Goal: Task Accomplishment & Management: Use online tool/utility

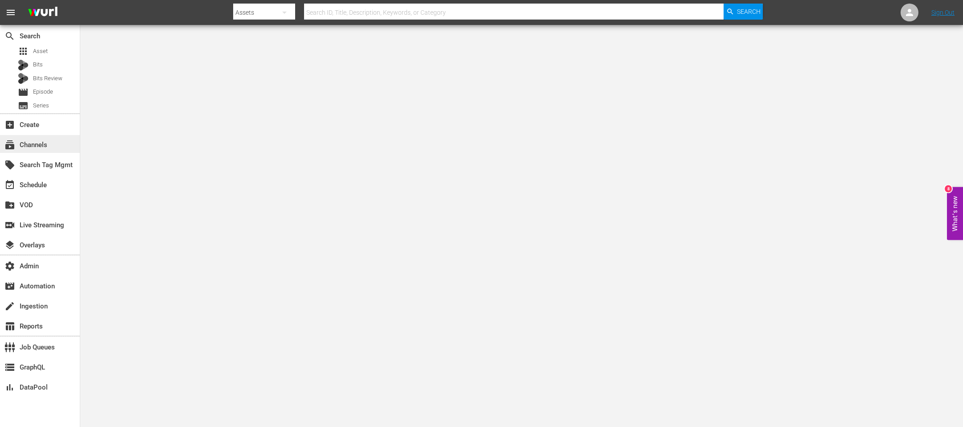
click at [43, 146] on div "subscriptions Channels" at bounding box center [25, 144] width 50 height 8
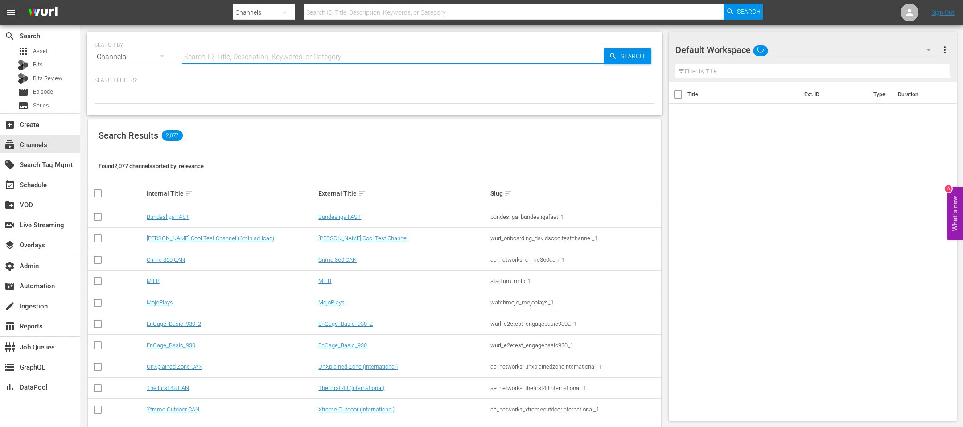
click at [240, 62] on input "text" at bounding box center [393, 56] width 422 height 21
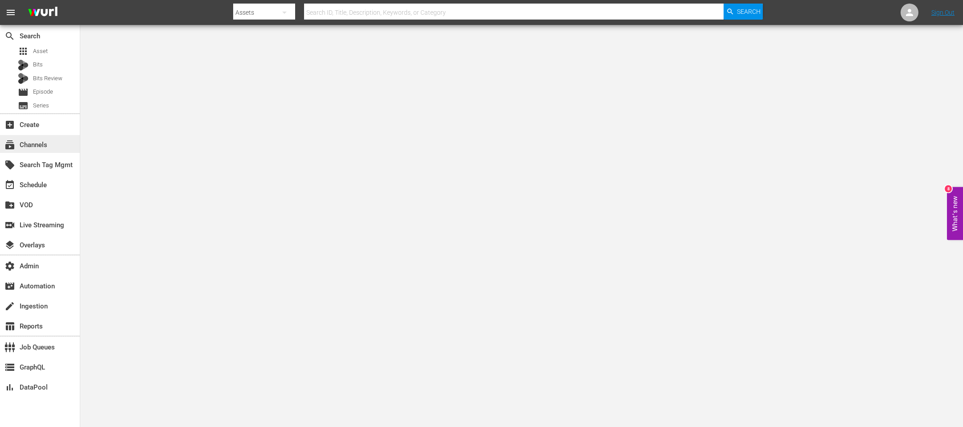
click at [55, 142] on div "subscriptions Channels" at bounding box center [40, 144] width 80 height 18
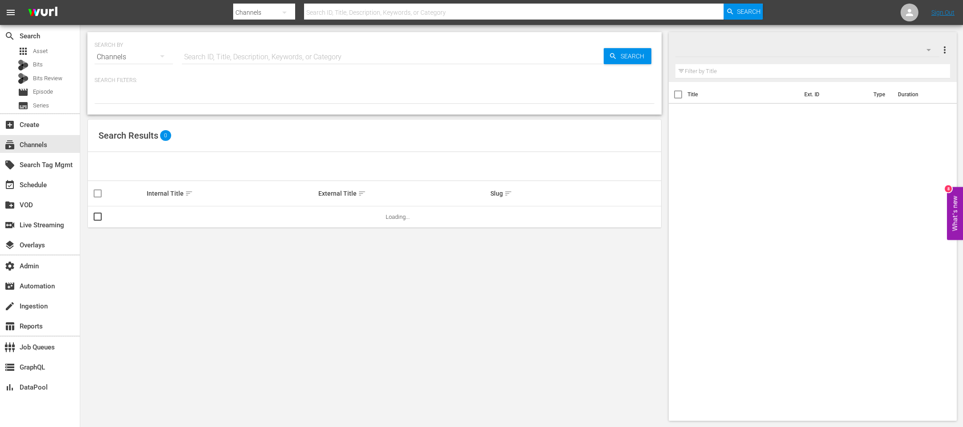
click at [261, 54] on input "text" at bounding box center [393, 56] width 422 height 21
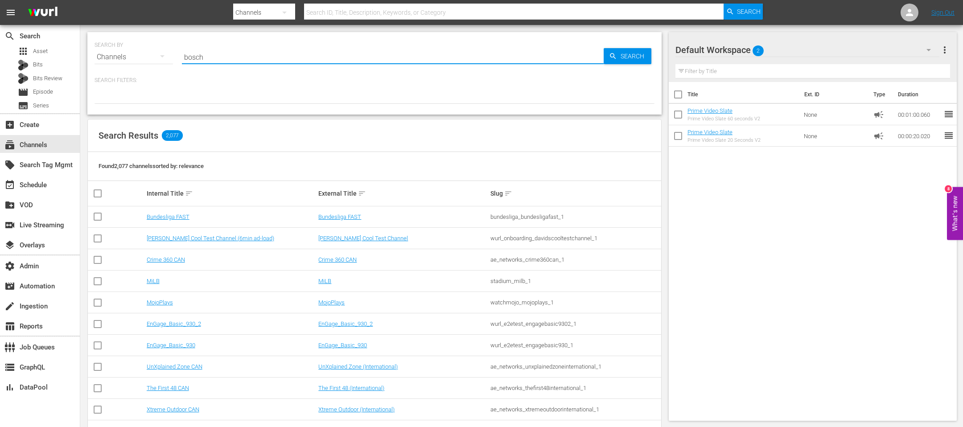
type input "bosch"
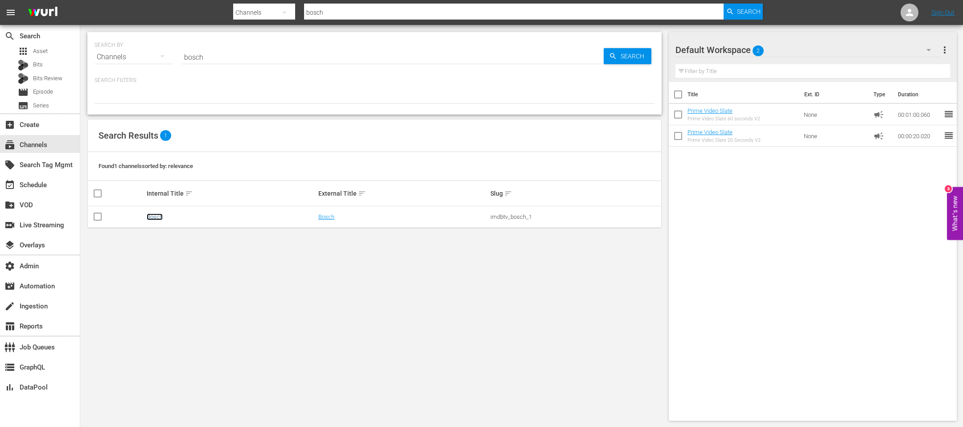
click at [159, 215] on link "Bosch" at bounding box center [155, 217] width 16 height 7
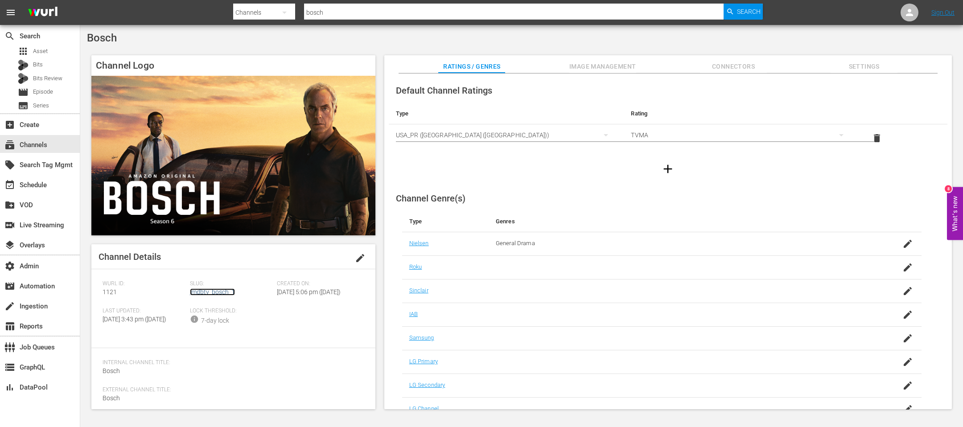
click at [212, 292] on link "imdbtv_bosch_1" at bounding box center [212, 292] width 45 height 7
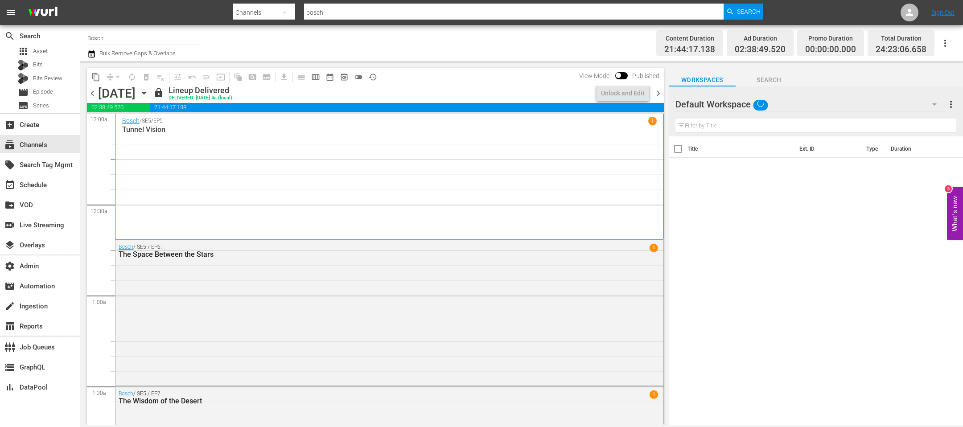
click at [660, 95] on span "chevron_right" at bounding box center [658, 93] width 11 height 11
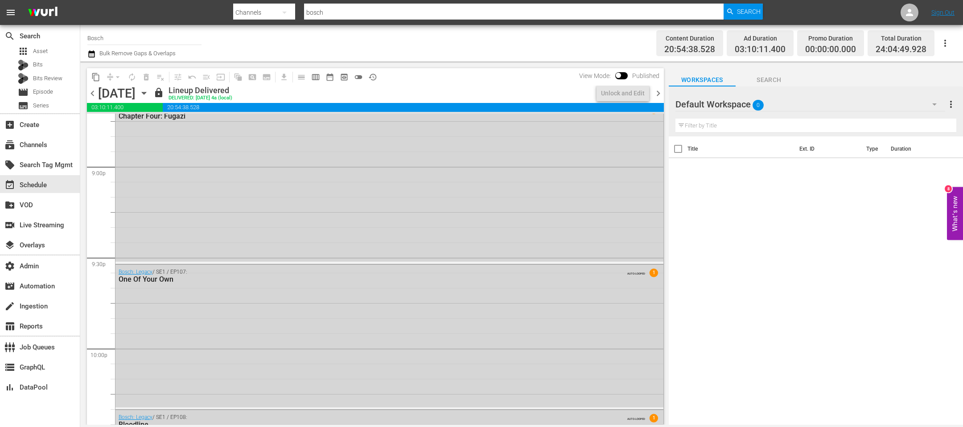
scroll to position [4227, 0]
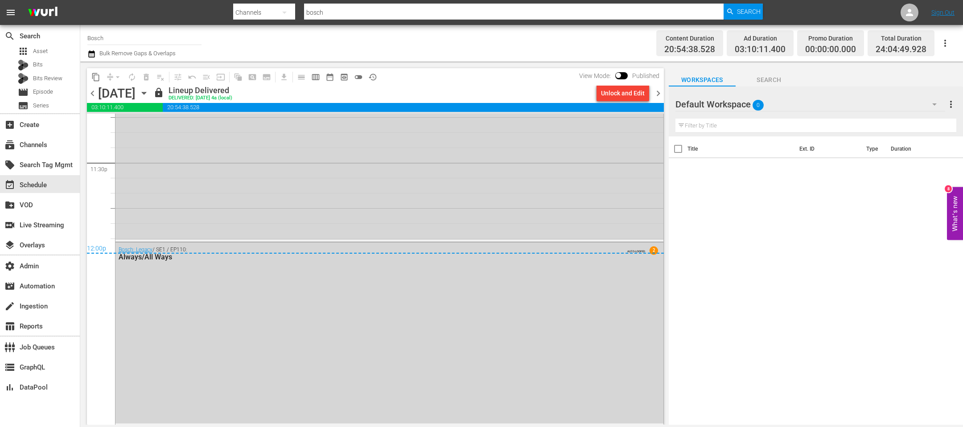
click at [368, 234] on div "Bosch: Legacy / SE1 / EP109: Cat Got A Name? AUTO-LOOPED 1" at bounding box center [390, 168] width 548 height 143
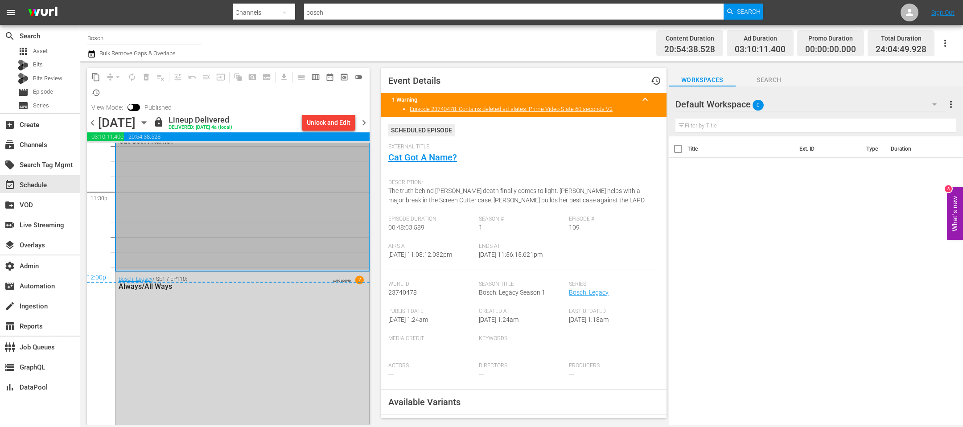
click at [363, 120] on span "chevron_right" at bounding box center [364, 122] width 11 height 11
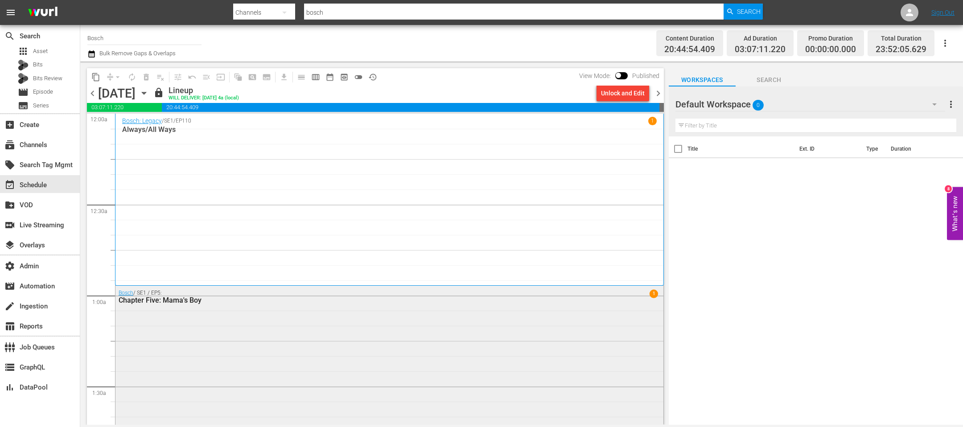
click at [322, 341] on div "Bosch / SE1 / EP5: Chapter Five: Mama's Boy 1" at bounding box center [390, 357] width 548 height 143
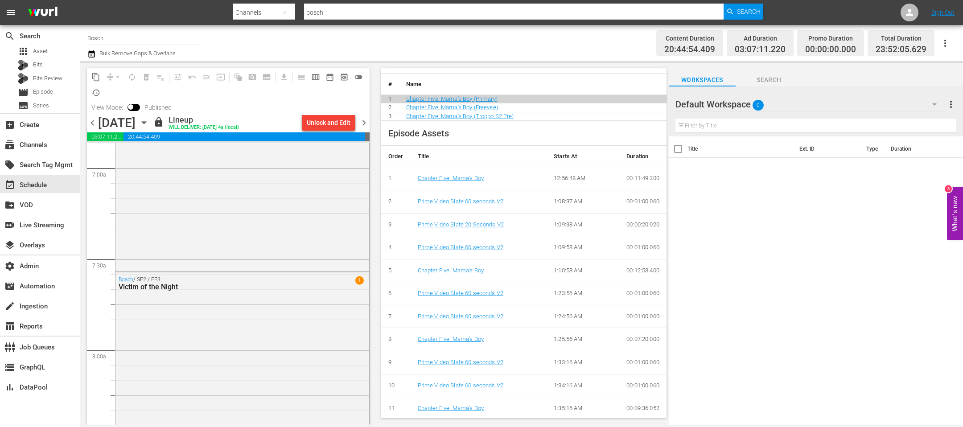
scroll to position [1396, 0]
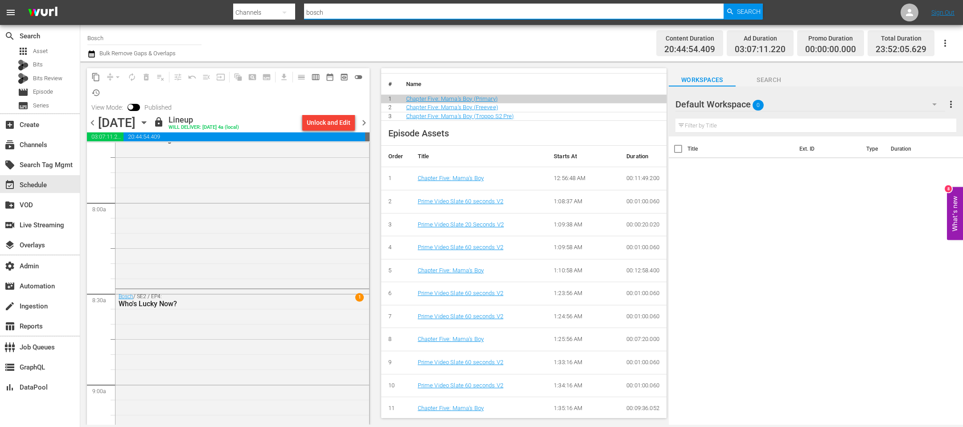
drag, startPoint x: 354, startPoint y: 10, endPoint x: 106, endPoint y: 3, distance: 247.6
click at [106, 3] on nav "menu Search By Channels Search ID, Title, Description, Keywords, or Category bo…" at bounding box center [481, 12] width 963 height 25
type input "leverage"
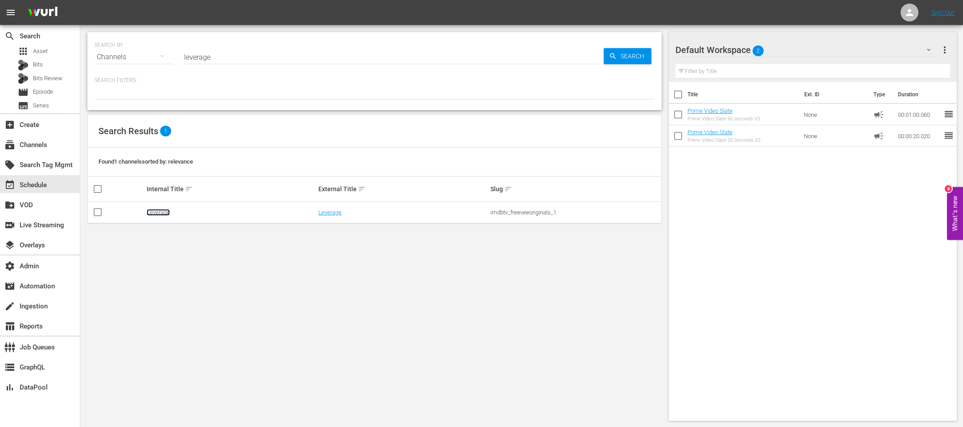
click at [157, 209] on link "Leverage" at bounding box center [158, 212] width 23 height 7
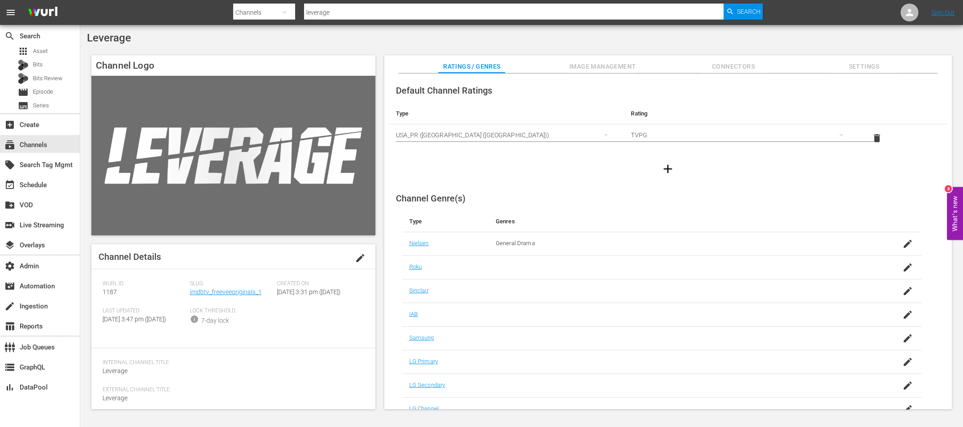
click at [197, 288] on div "Slug: imdbtv_freeveeoriginals_1" at bounding box center [233, 294] width 87 height 27
click at [197, 291] on link "imdbtv_freeveeoriginals_1" at bounding box center [226, 292] width 72 height 7
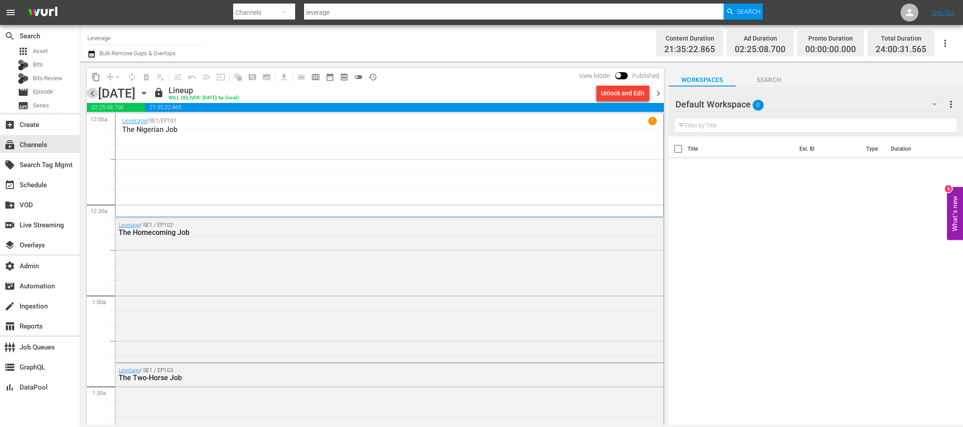
click at [91, 92] on span "chevron_left" at bounding box center [92, 93] width 11 height 11
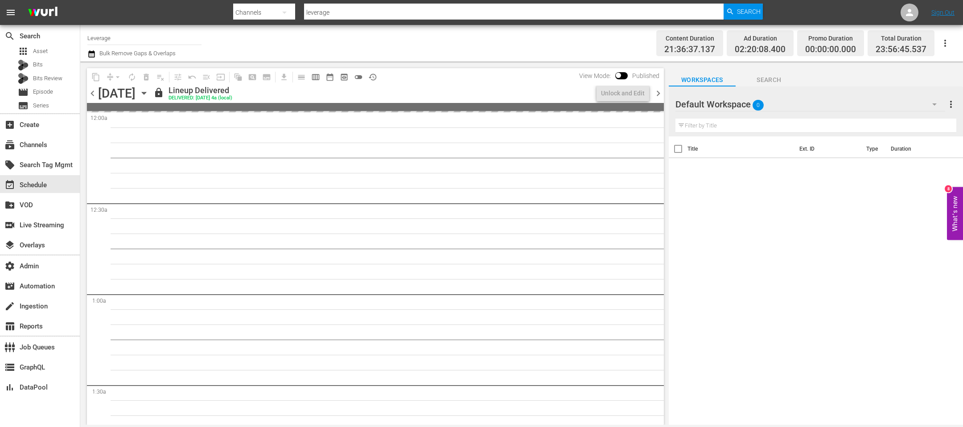
click at [91, 92] on span "chevron_left" at bounding box center [92, 93] width 11 height 11
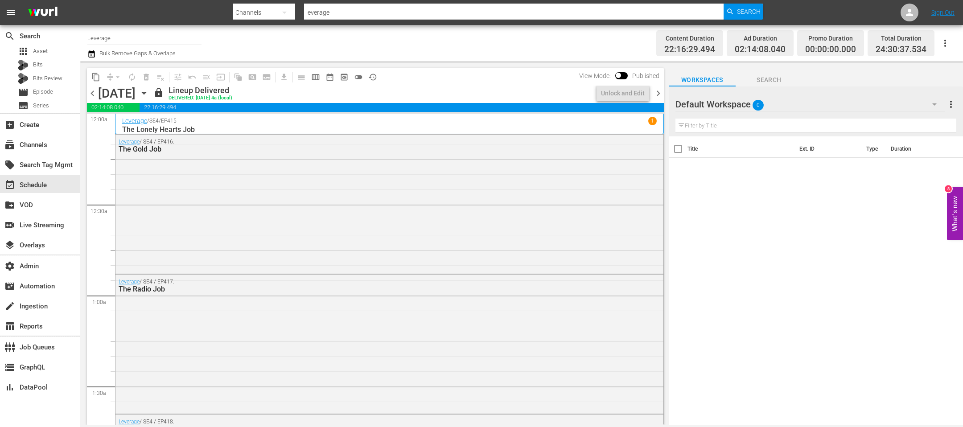
click at [660, 95] on span "chevron_right" at bounding box center [658, 93] width 11 height 11
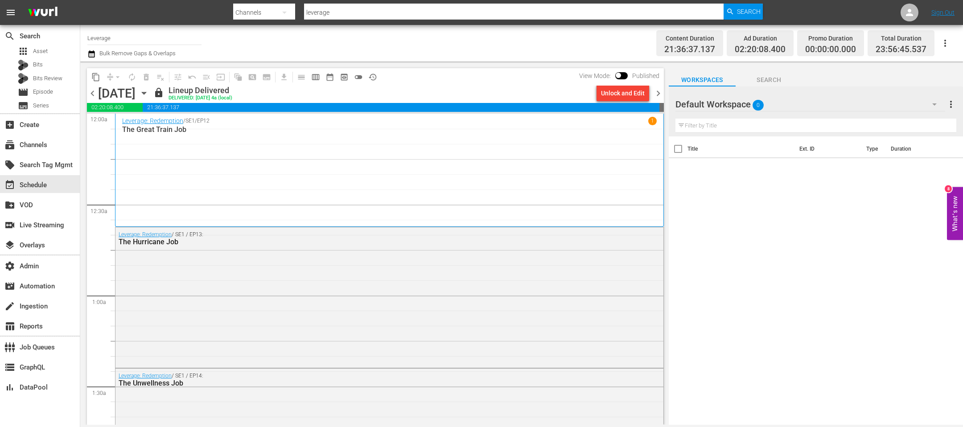
click at [33, 154] on div "local_offer Search Tag Mgmt" at bounding box center [40, 164] width 80 height 20
click at [41, 147] on div "subscriptions Channels" at bounding box center [25, 144] width 50 height 8
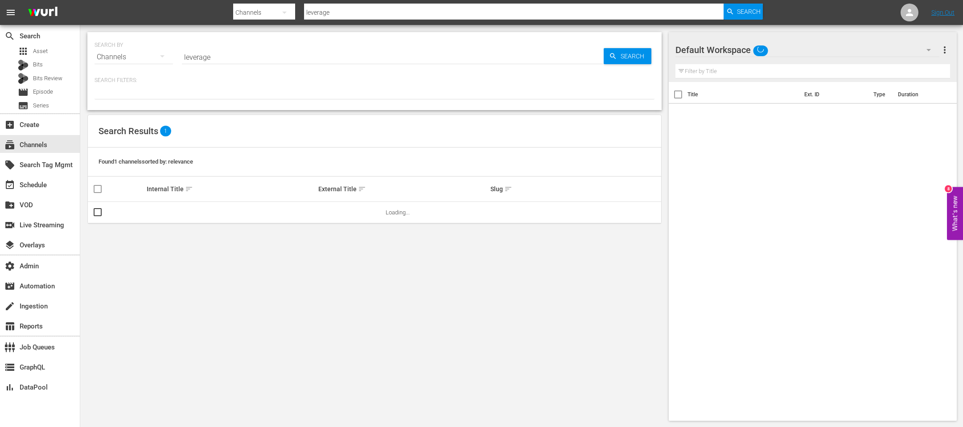
click at [210, 62] on input "leverage" at bounding box center [393, 56] width 422 height 21
type input "harlem"
click at [219, 56] on input "harlem" at bounding box center [393, 56] width 422 height 21
type input "harlem"
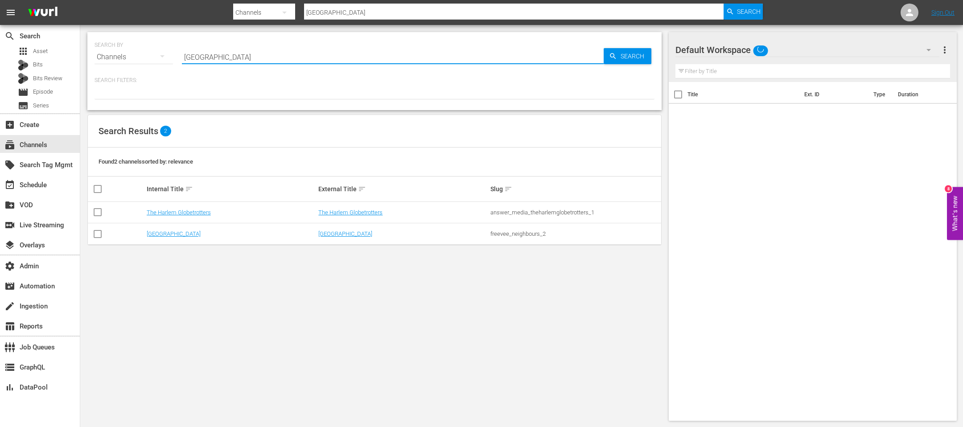
click at [157, 240] on td "Harlem" at bounding box center [231, 233] width 172 height 21
click at [157, 231] on link "Harlem" at bounding box center [174, 234] width 54 height 7
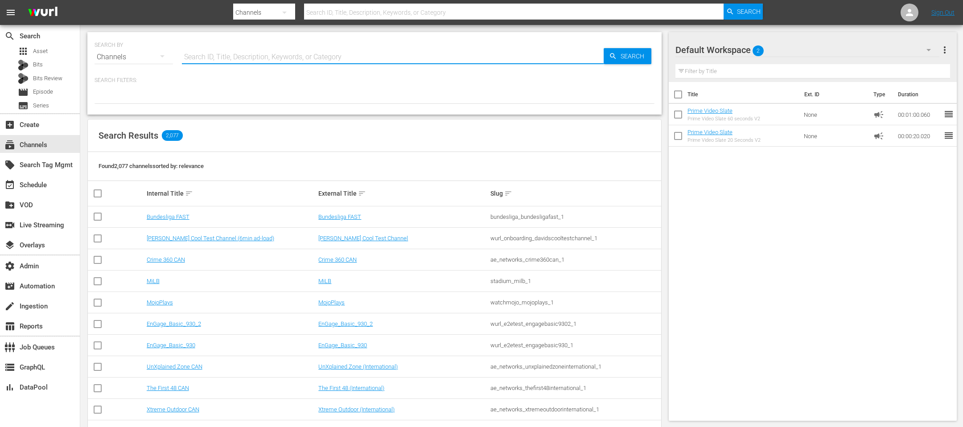
click at [251, 60] on input "text" at bounding box center [393, 56] width 422 height 21
type input "[PERSON_NAME]"
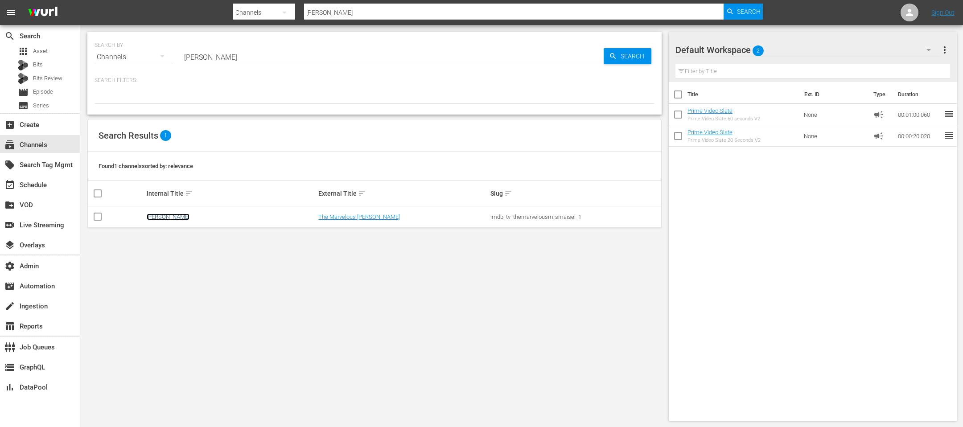
click at [166, 218] on link "Mrs. Maisel" at bounding box center [168, 217] width 43 height 7
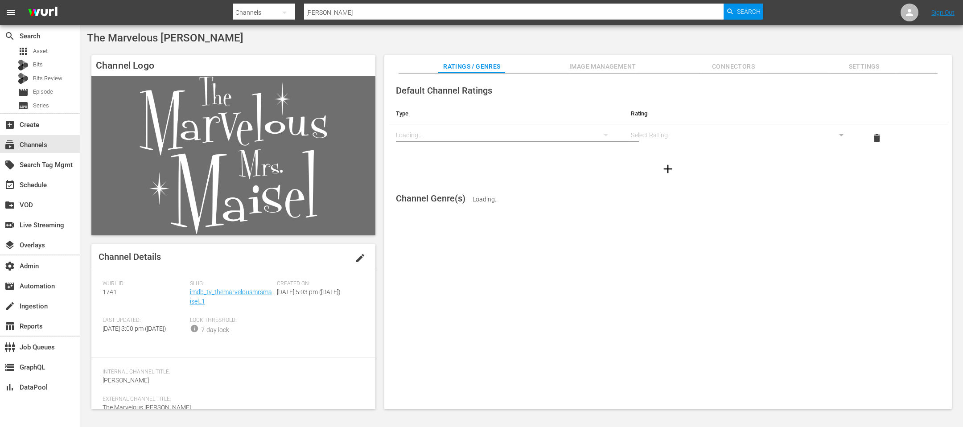
click at [198, 287] on span "Slug:" at bounding box center [231, 284] width 83 height 7
click at [198, 291] on link "imdb_tv_themarvelousmrsmaisel_1" at bounding box center [231, 297] width 82 height 17
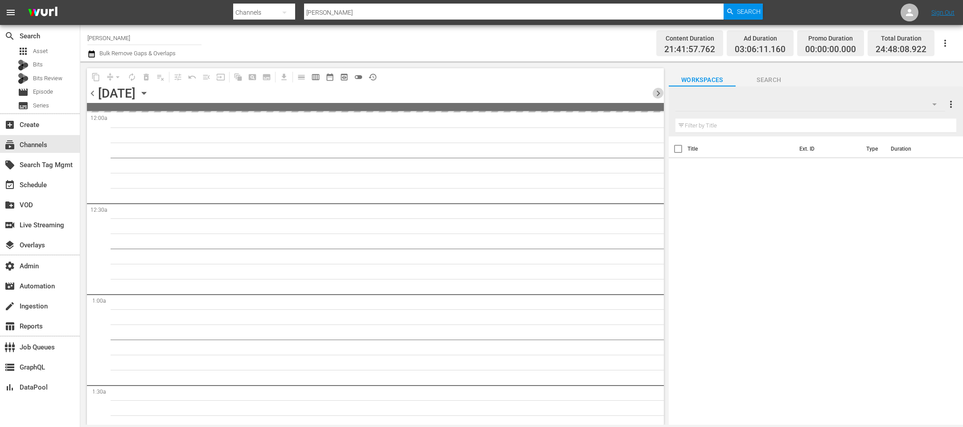
click at [660, 93] on span "chevron_right" at bounding box center [658, 93] width 11 height 11
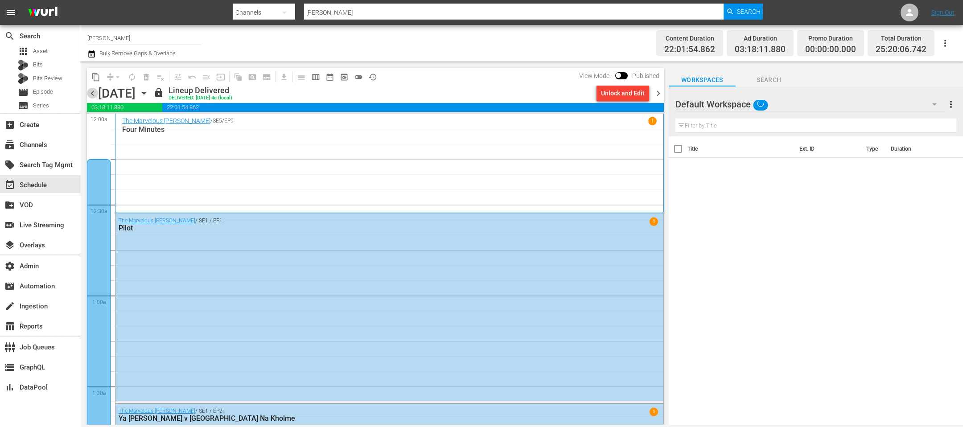
click at [92, 92] on span "chevron_left" at bounding box center [92, 93] width 11 height 11
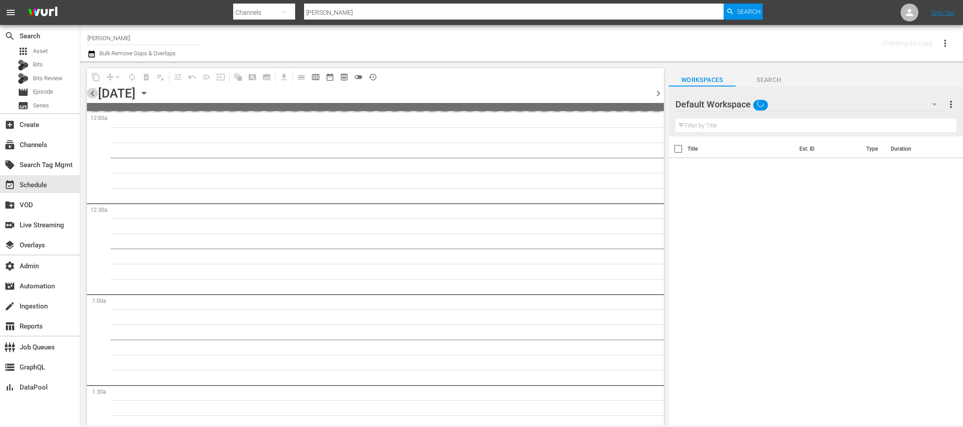
click at [92, 92] on span "chevron_left" at bounding box center [92, 93] width 11 height 11
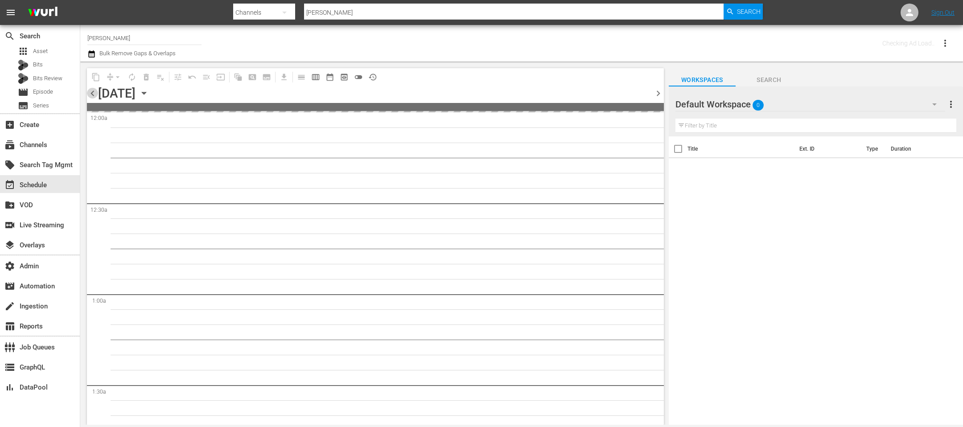
click at [92, 92] on span "chevron_left" at bounding box center [92, 93] width 11 height 11
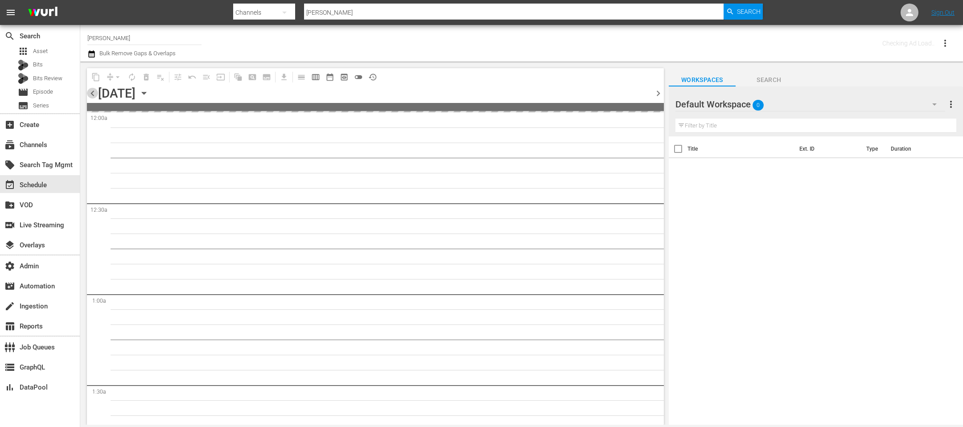
click at [92, 92] on span "chevron_left" at bounding box center [92, 93] width 11 height 11
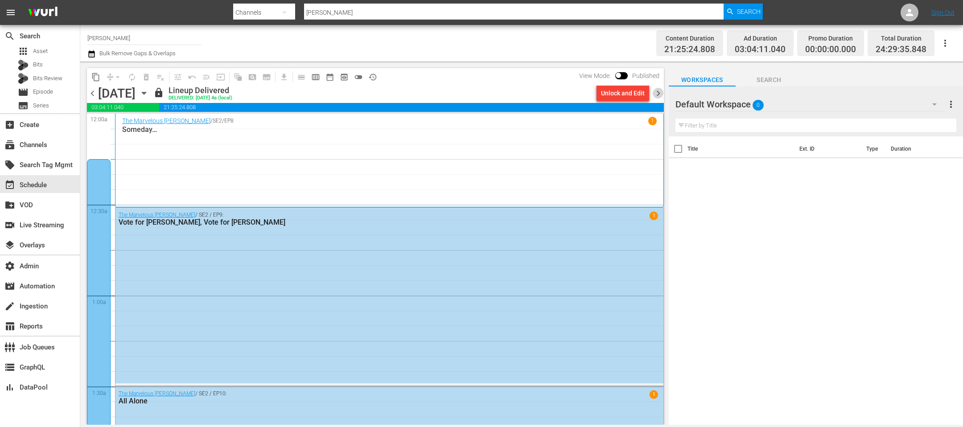
click at [662, 95] on span "chevron_right" at bounding box center [658, 93] width 11 height 11
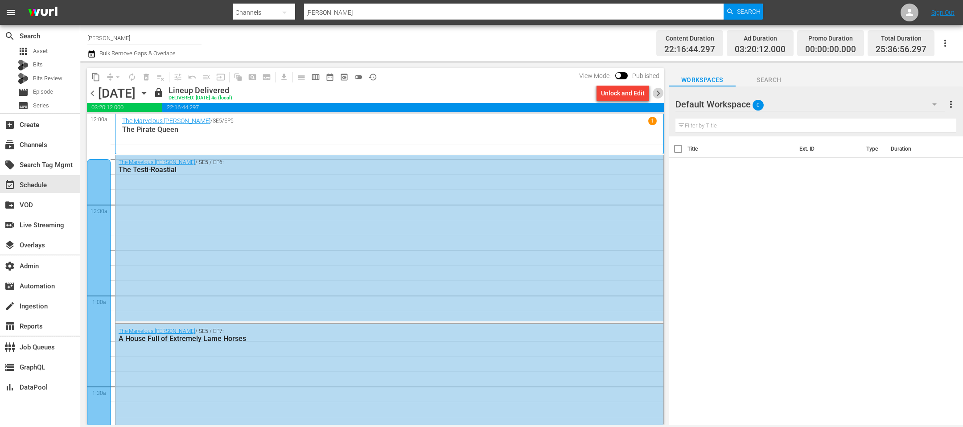
click at [662, 95] on span "chevron_right" at bounding box center [658, 93] width 11 height 11
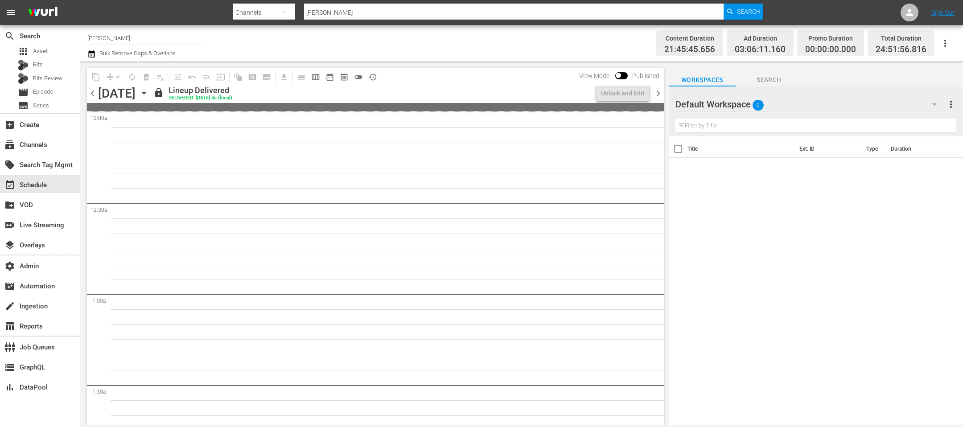
click at [662, 95] on span "chevron_right" at bounding box center [658, 93] width 11 height 11
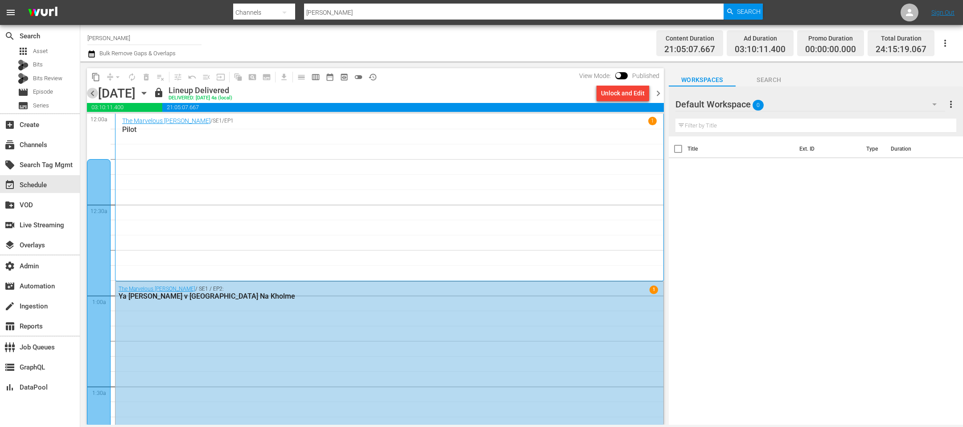
click at [94, 89] on span "chevron_left" at bounding box center [92, 93] width 11 height 11
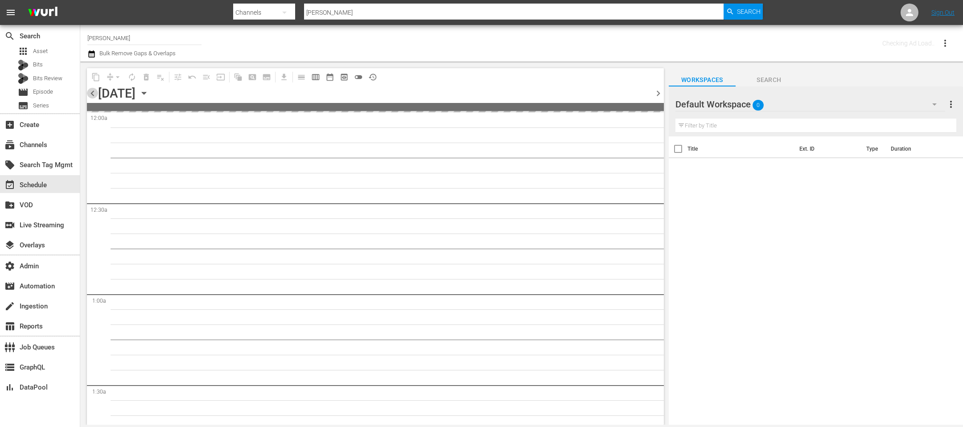
click at [94, 89] on span "chevron_left" at bounding box center [92, 93] width 11 height 11
click at [321, 17] on input "maisel" at bounding box center [514, 12] width 420 height 21
type input "corner gas"
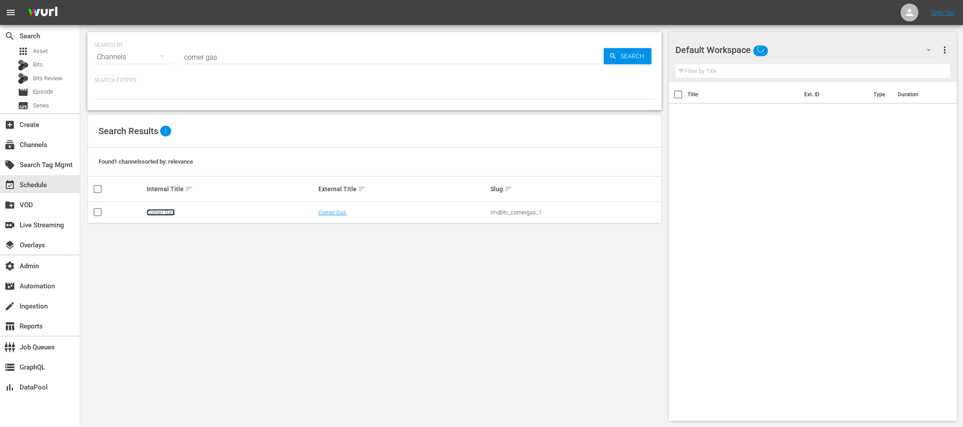
click at [157, 212] on link "Corner Gas" at bounding box center [161, 212] width 28 height 7
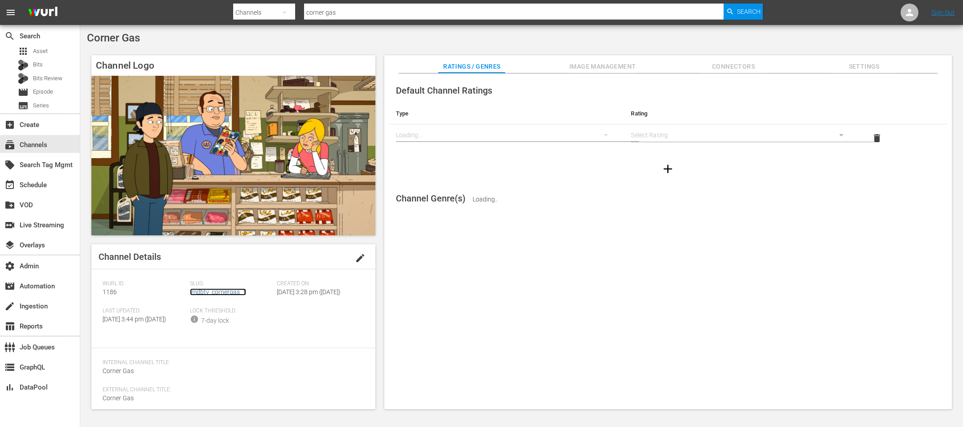
click at [203, 290] on link "imdbtv_cornergas_1" at bounding box center [218, 292] width 56 height 7
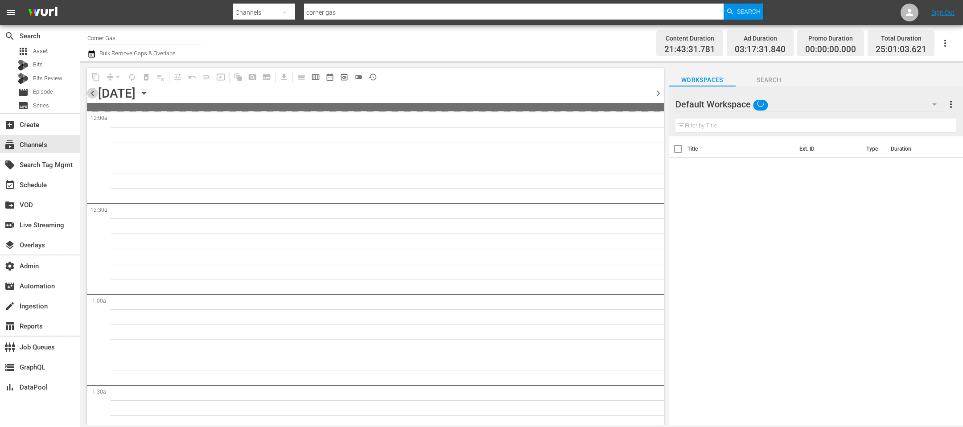
click at [95, 95] on span "chevron_left" at bounding box center [92, 93] width 11 height 11
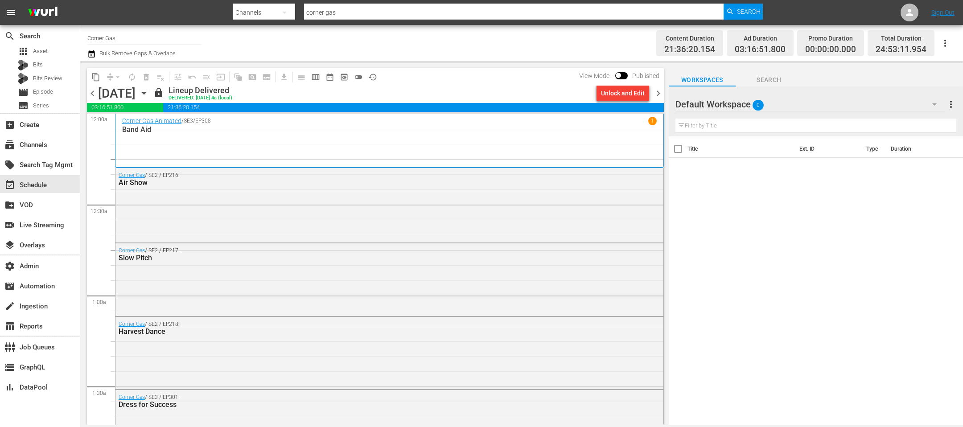
click at [95, 95] on span "chevron_left" at bounding box center [92, 93] width 11 height 11
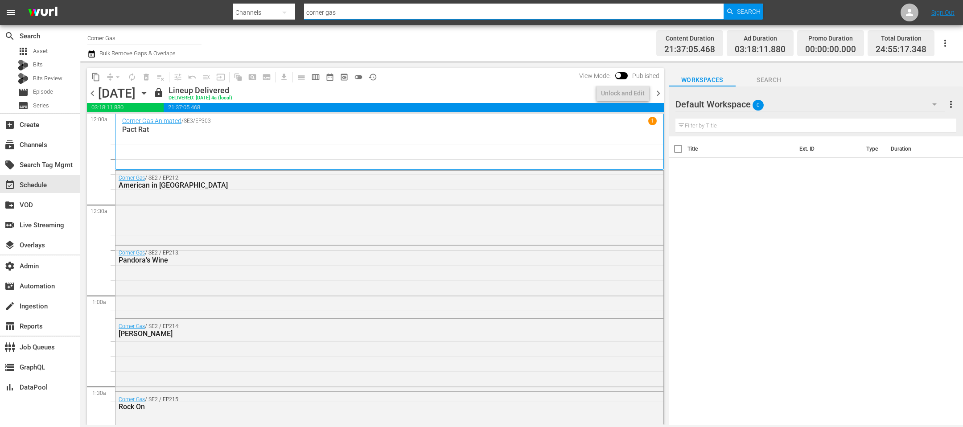
drag, startPoint x: 422, startPoint y: 12, endPoint x: 180, endPoint y: -9, distance: 243.2
click at [180, 0] on html "menu Search By Channels Search ID, Title, Description, Keywords, or Category co…" at bounding box center [481, 213] width 963 height 427
type input "grand tour"
type input "harlem"
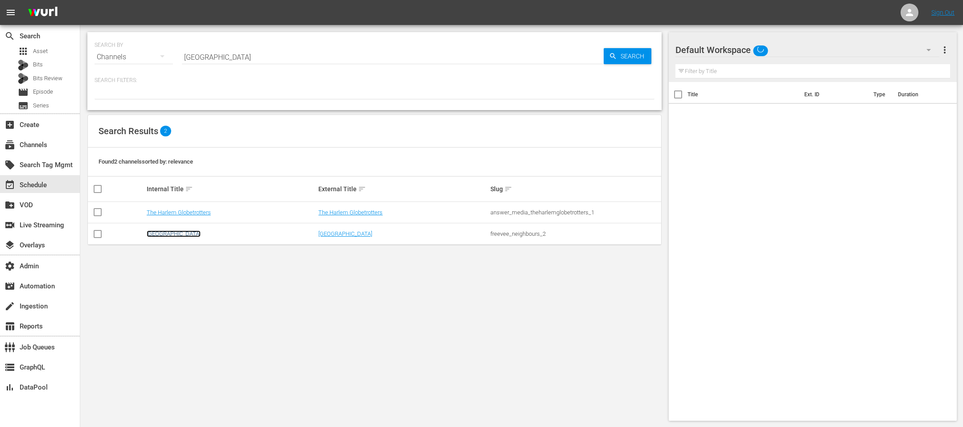
click at [161, 233] on link "Harlem" at bounding box center [174, 234] width 54 height 7
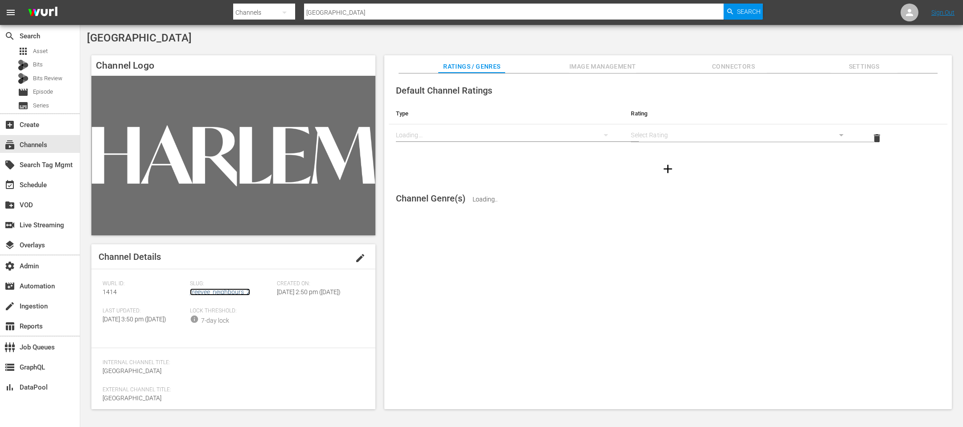
click at [206, 291] on link "freevee_neighbours_2" at bounding box center [220, 292] width 60 height 7
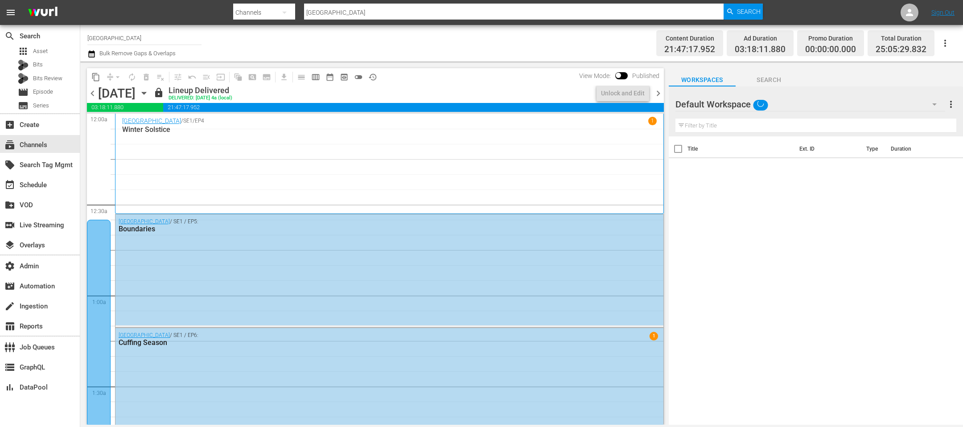
click at [149, 91] on icon "button" at bounding box center [144, 93] width 10 height 10
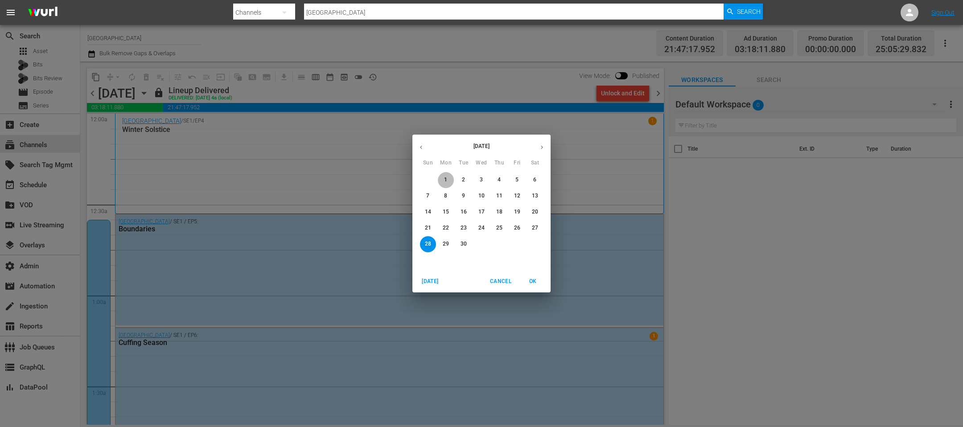
click at [448, 178] on span "1" at bounding box center [446, 180] width 16 height 8
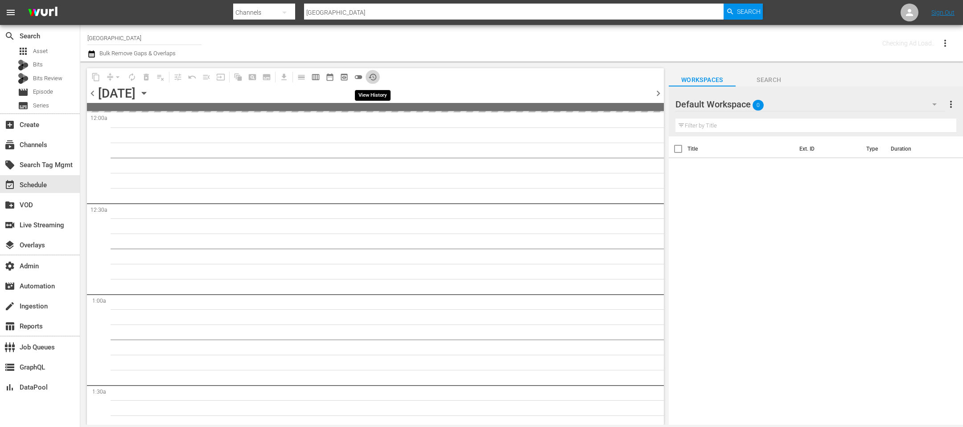
click at [379, 78] on button "history_outlined" at bounding box center [373, 77] width 14 height 14
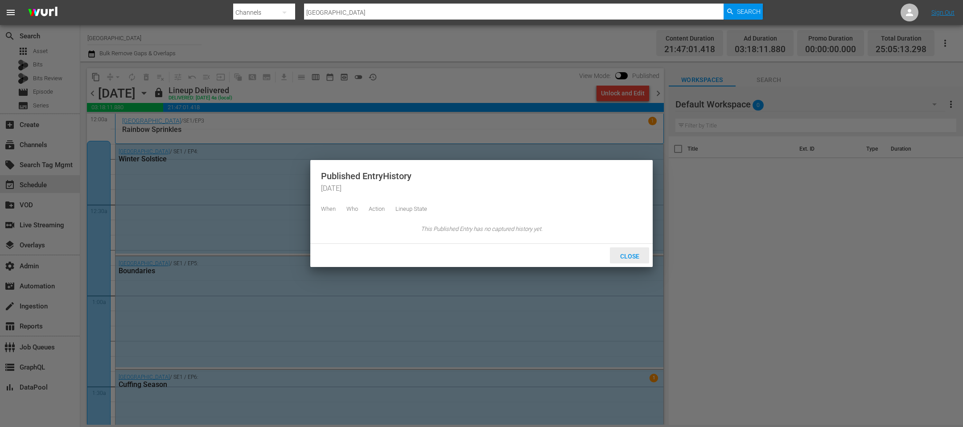
click at [632, 253] on span "Close" at bounding box center [629, 256] width 33 height 7
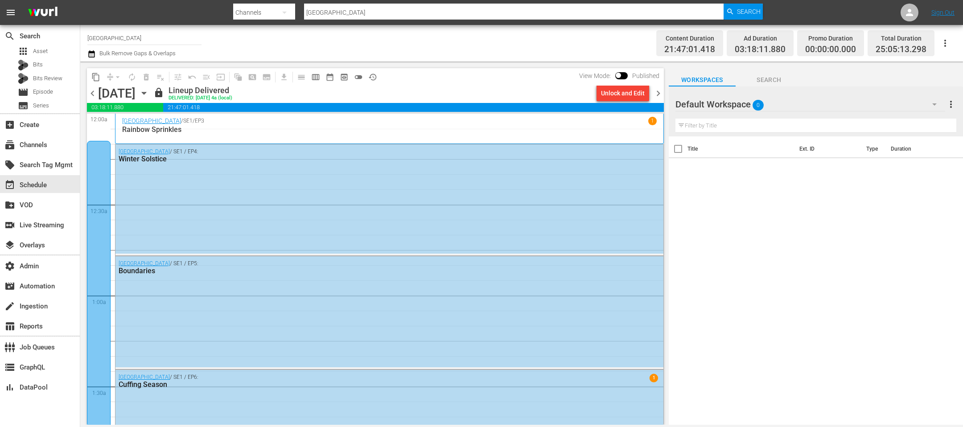
click at [99, 93] on div "Monday, September 1st" at bounding box center [116, 93] width 37 height 15
click at [91, 93] on span "chevron_left" at bounding box center [92, 93] width 11 height 11
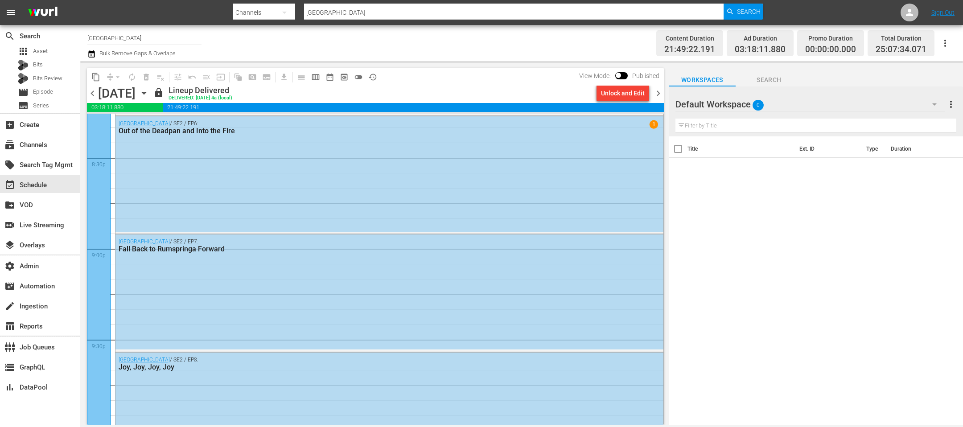
scroll to position [4086, 0]
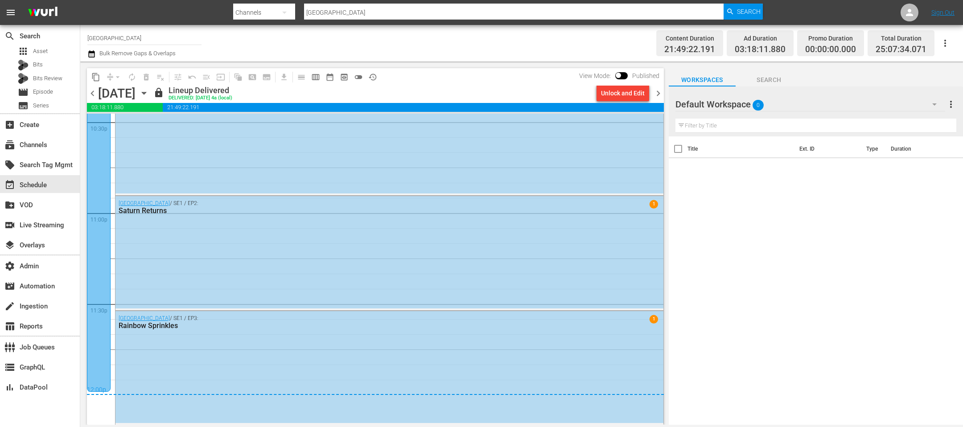
click at [249, 157] on div "Harlem / SE1 / EP1: Pilot" at bounding box center [390, 136] width 548 height 113
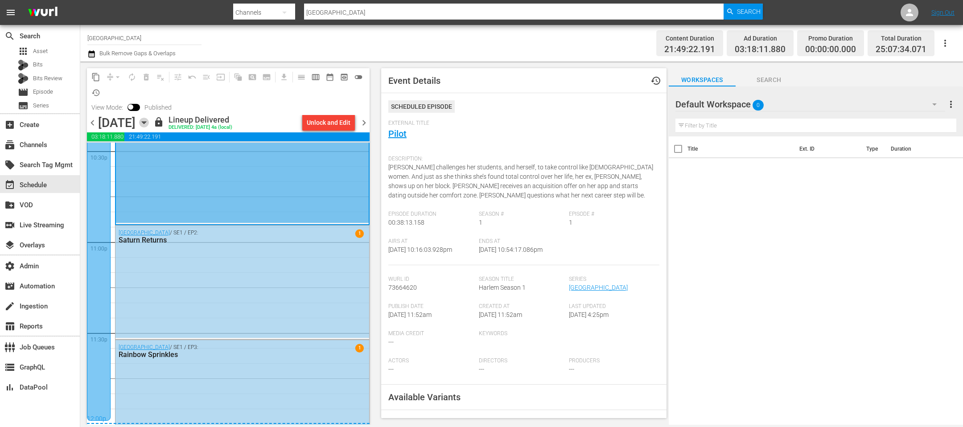
click at [146, 123] on icon "button" at bounding box center [144, 123] width 4 height 2
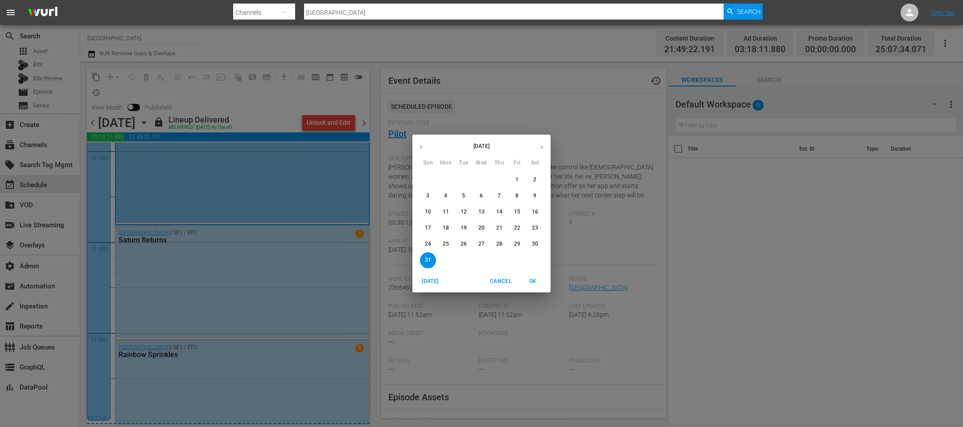
click at [544, 151] on button "button" at bounding box center [541, 147] width 17 height 17
click at [543, 144] on icon "button" at bounding box center [542, 147] width 7 height 7
click at [487, 177] on span "1" at bounding box center [482, 180] width 16 height 8
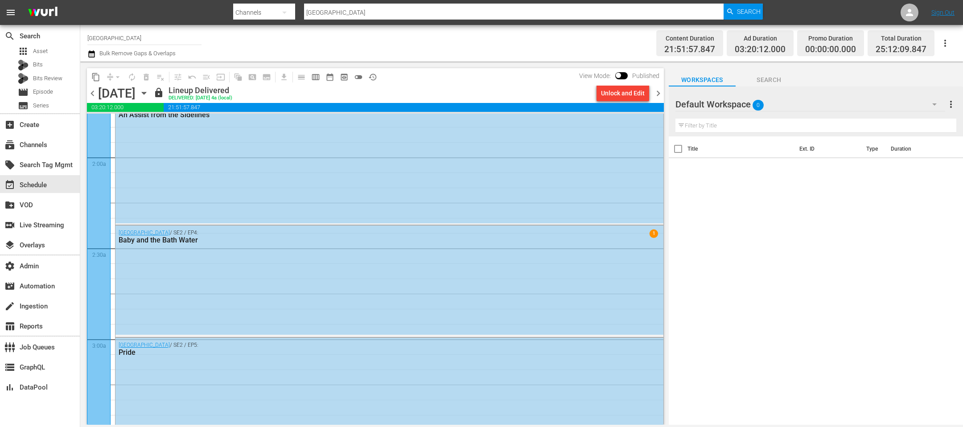
scroll to position [794, 0]
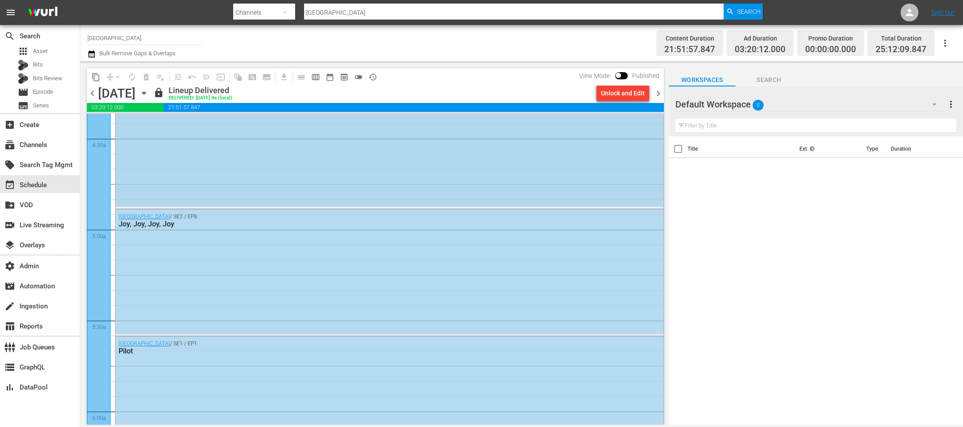
click at [501, 208] on div "Harlem / SE2 / EP7: Fall Back to Rumspringa Forward" at bounding box center [389, 150] width 549 height 118
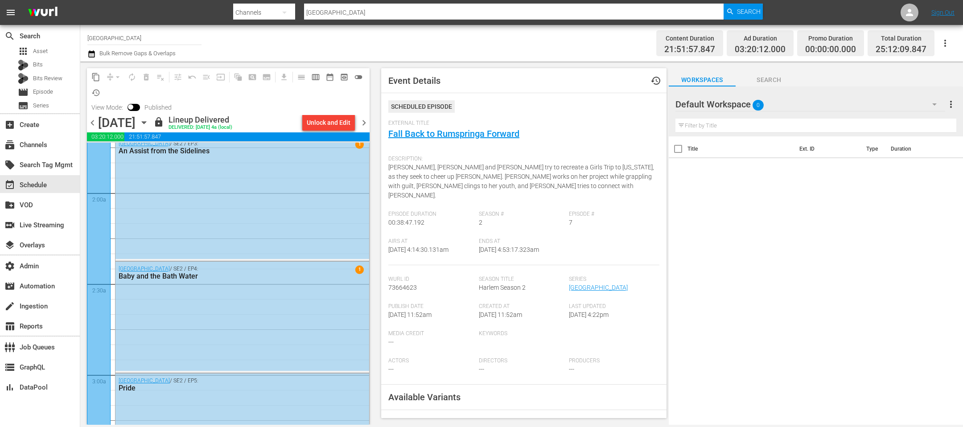
scroll to position [133, 0]
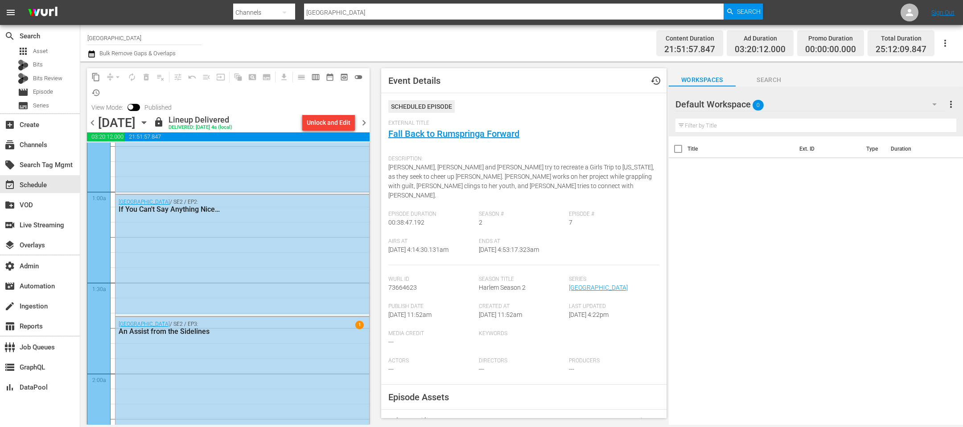
click at [367, 123] on span "chevron_right" at bounding box center [364, 122] width 11 height 11
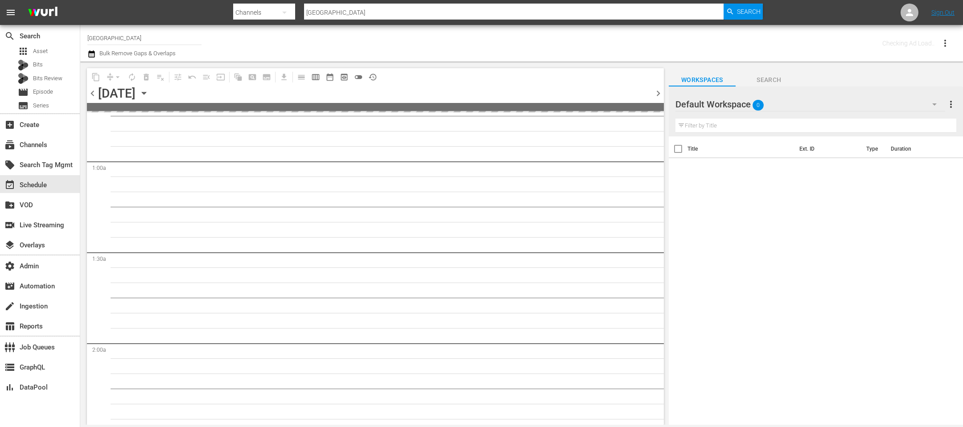
scroll to position [148, 0]
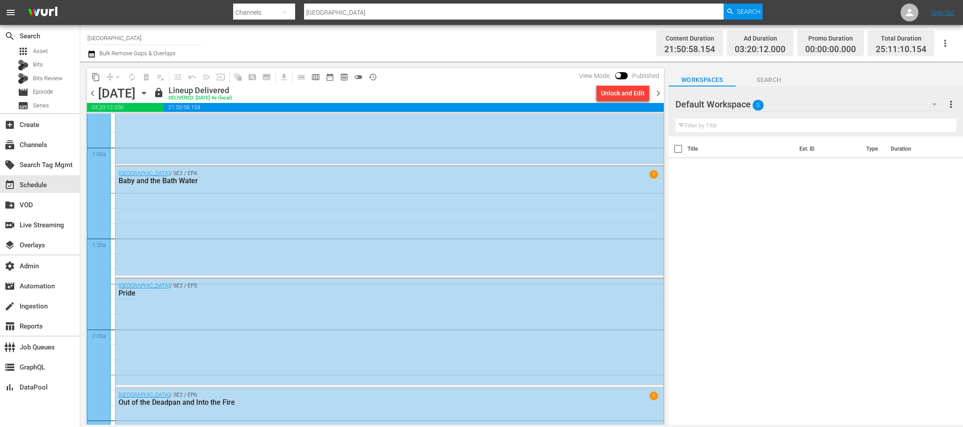
click at [411, 195] on div "Harlem / SE2 / EP4: Baby and the Bath Water 1" at bounding box center [390, 220] width 548 height 109
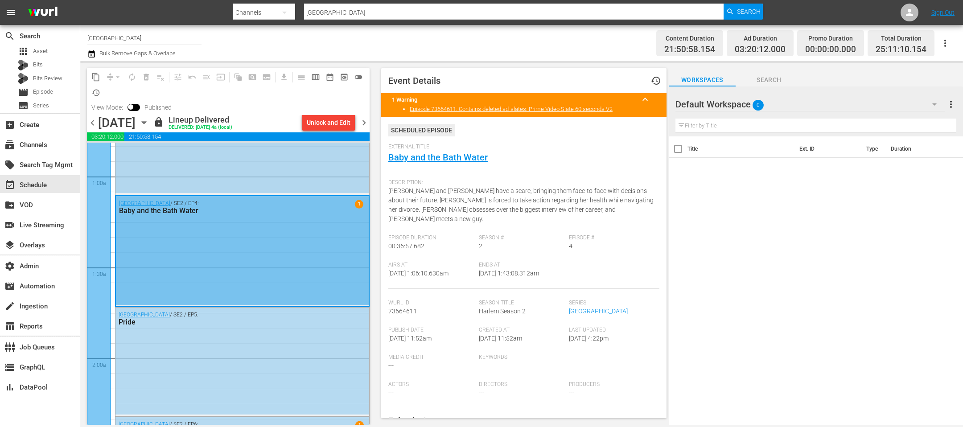
scroll to position [150, 0]
click at [97, 123] on span "chevron_left" at bounding box center [92, 122] width 11 height 11
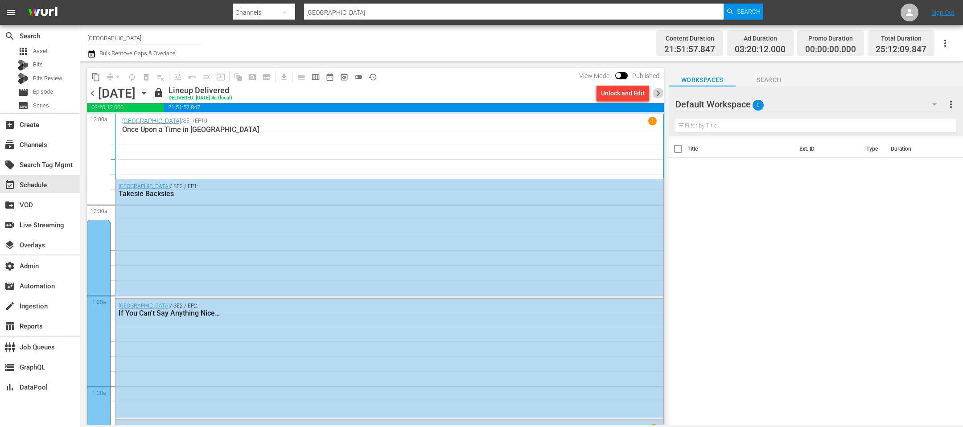
click at [656, 92] on span "chevron_right" at bounding box center [658, 93] width 11 height 11
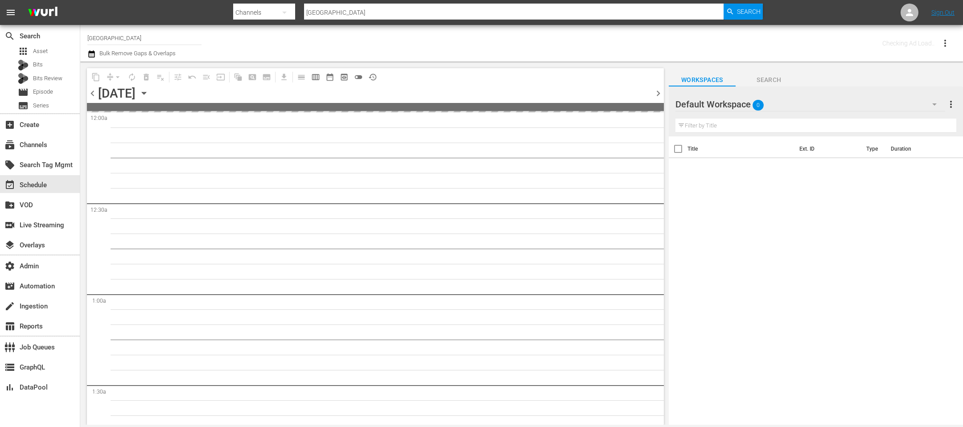
click at [656, 92] on span "chevron_right" at bounding box center [658, 93] width 11 height 11
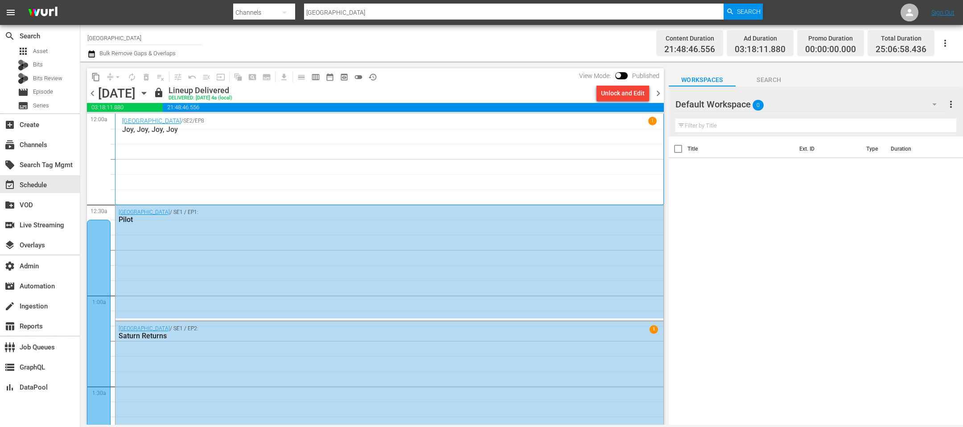
click at [658, 96] on span "chevron_right" at bounding box center [658, 93] width 11 height 11
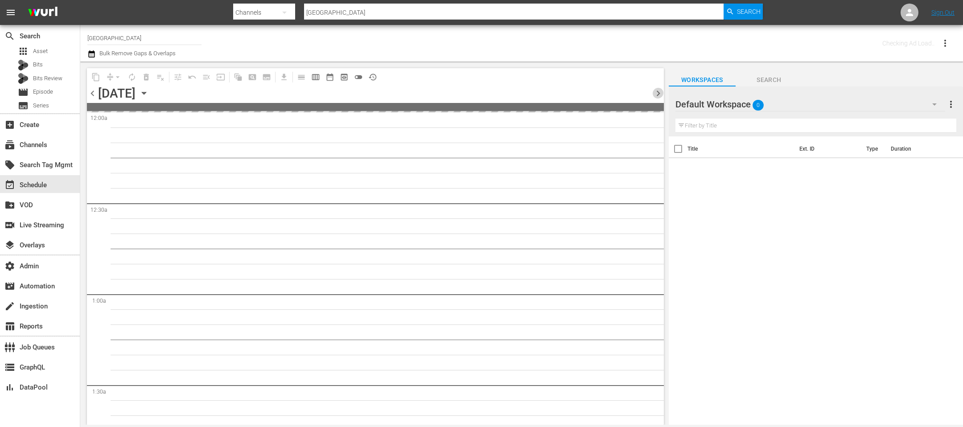
click at [658, 96] on span "chevron_right" at bounding box center [658, 93] width 11 height 11
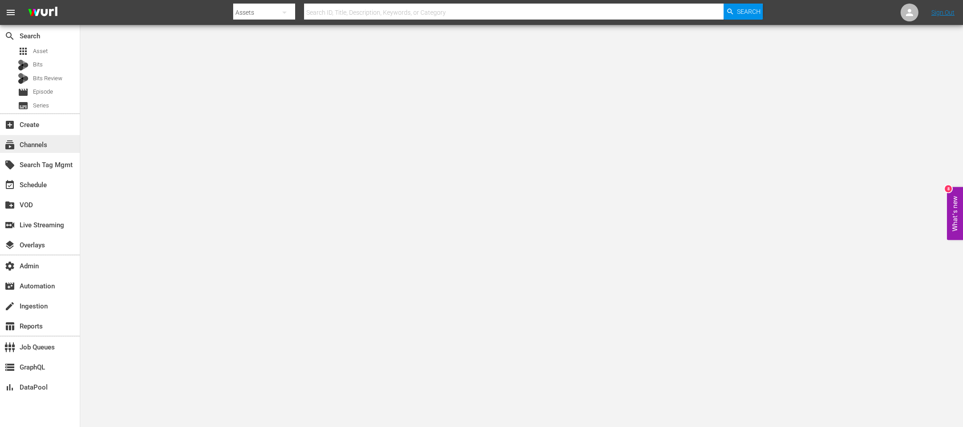
click at [54, 140] on div "subscriptions Channels" at bounding box center [40, 144] width 80 height 18
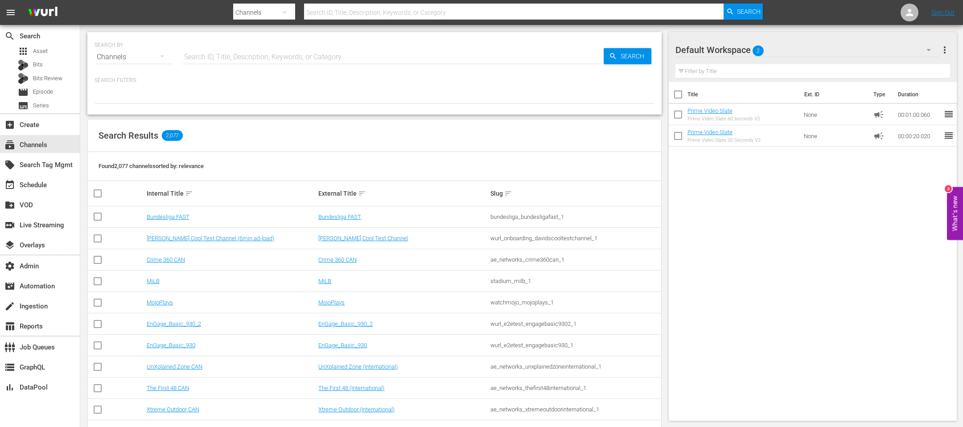
click at [258, 48] on input "text" at bounding box center [393, 56] width 422 height 21
type input "bosch"
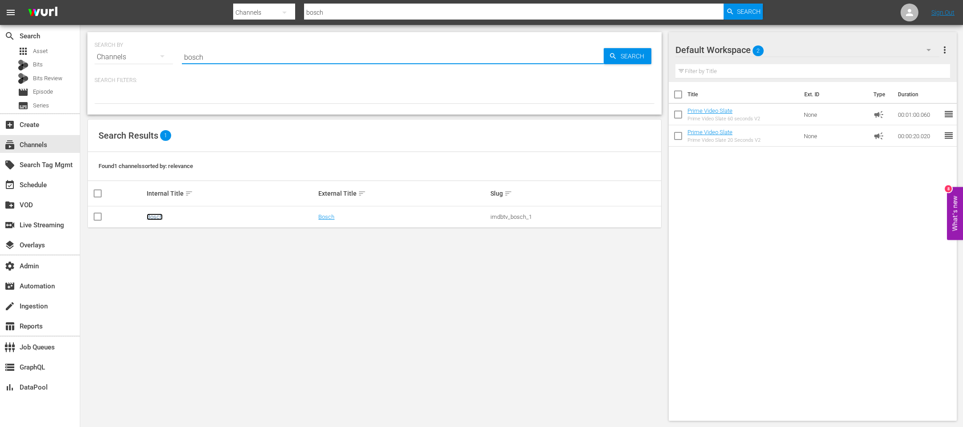
click at [154, 219] on link "Bosch" at bounding box center [155, 217] width 16 height 7
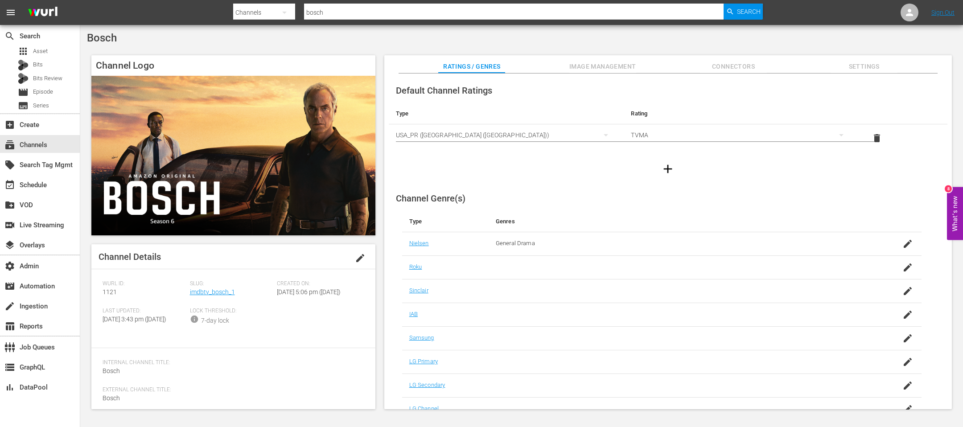
click at [191, 296] on div "Slug: imdbtv_bosch_1" at bounding box center [233, 294] width 87 height 27
click at [192, 295] on link "imdbtv_bosch_1" at bounding box center [212, 292] width 45 height 7
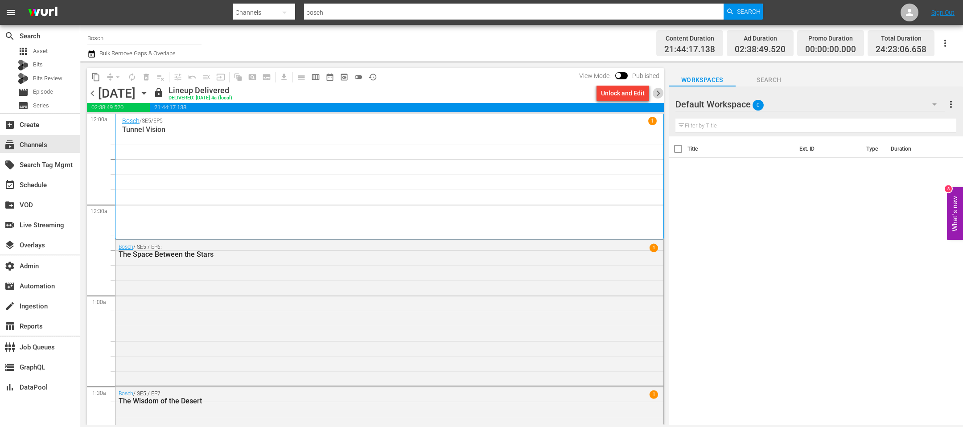
click at [661, 93] on span "chevron_right" at bounding box center [658, 93] width 11 height 11
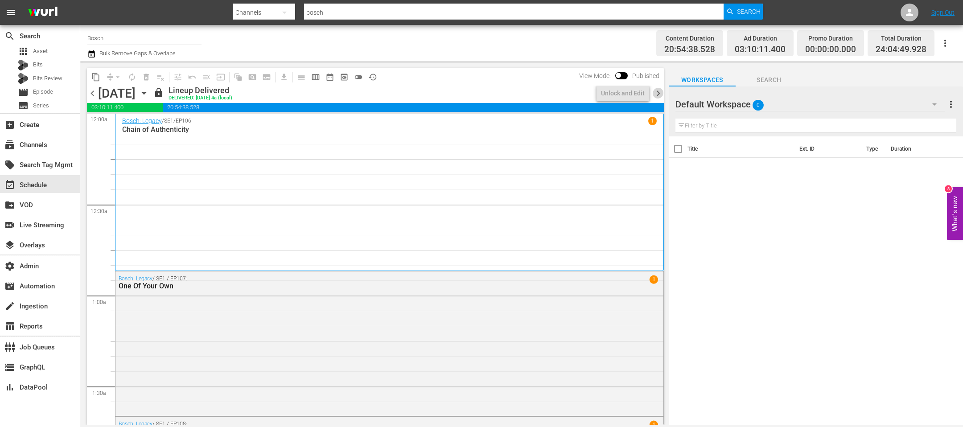
click at [661, 93] on span "chevron_right" at bounding box center [658, 93] width 11 height 11
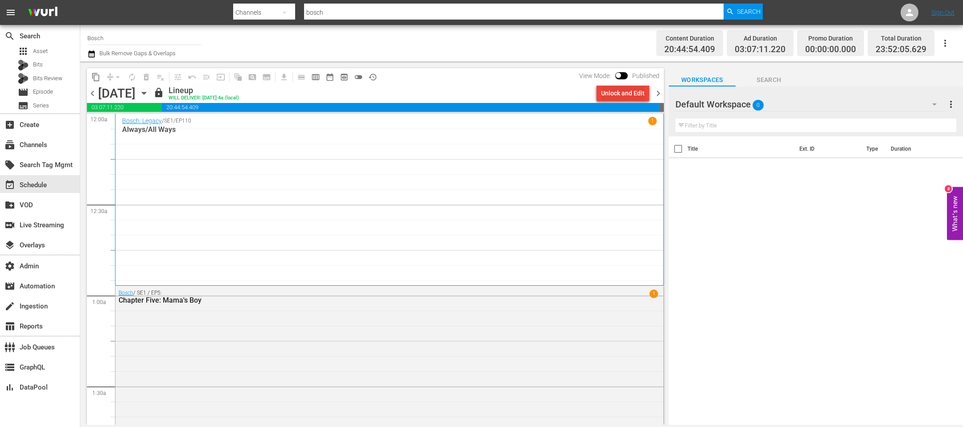
click at [616, 94] on div "Unlock and Edit" at bounding box center [623, 93] width 44 height 16
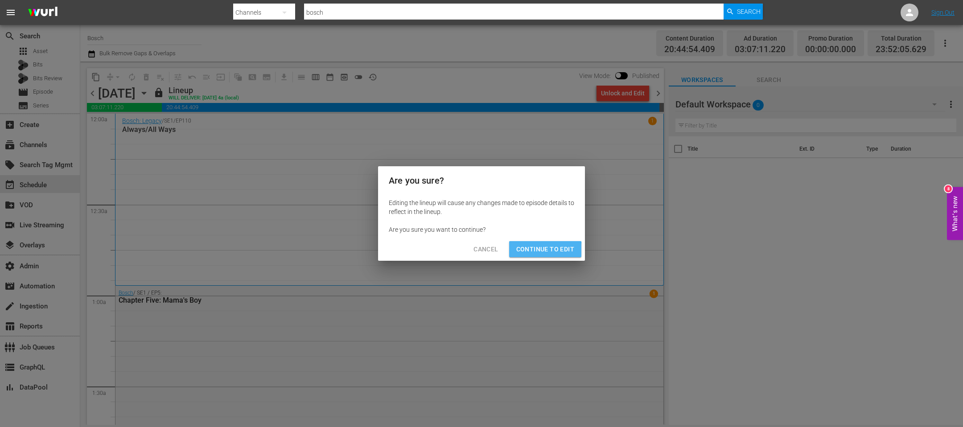
click at [531, 252] on span "Continue to Edit" at bounding box center [545, 249] width 58 height 11
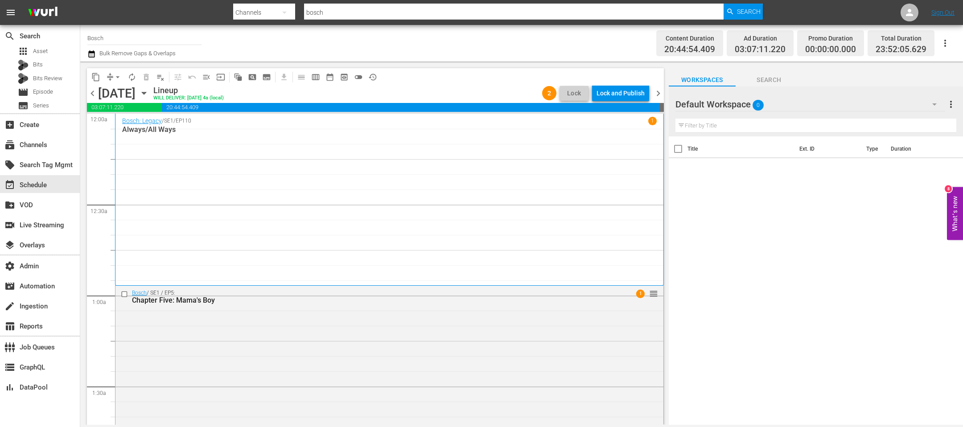
click at [112, 82] on button "compress" at bounding box center [110, 77] width 14 height 14
click at [118, 75] on span "arrow_drop_down" at bounding box center [117, 77] width 9 height 9
click at [122, 124] on li "Align to End of Previous Day" at bounding box center [118, 124] width 94 height 15
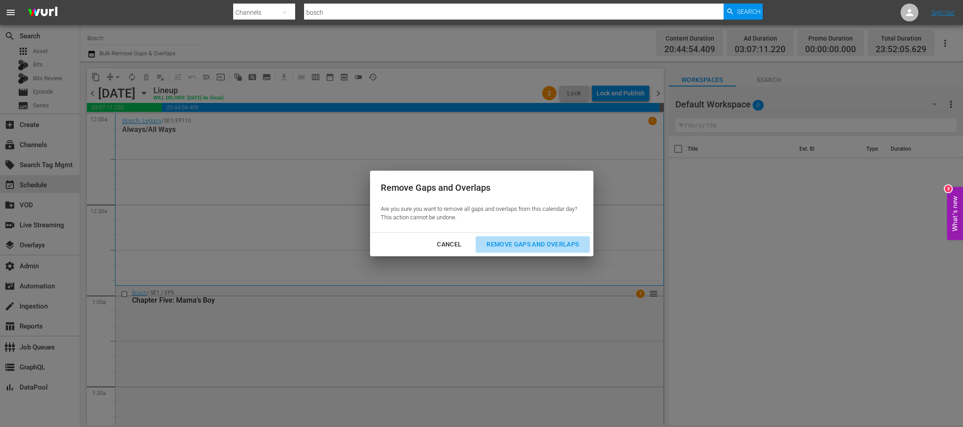
click at [549, 244] on div "Remove Gaps and Overlaps" at bounding box center [532, 244] width 107 height 11
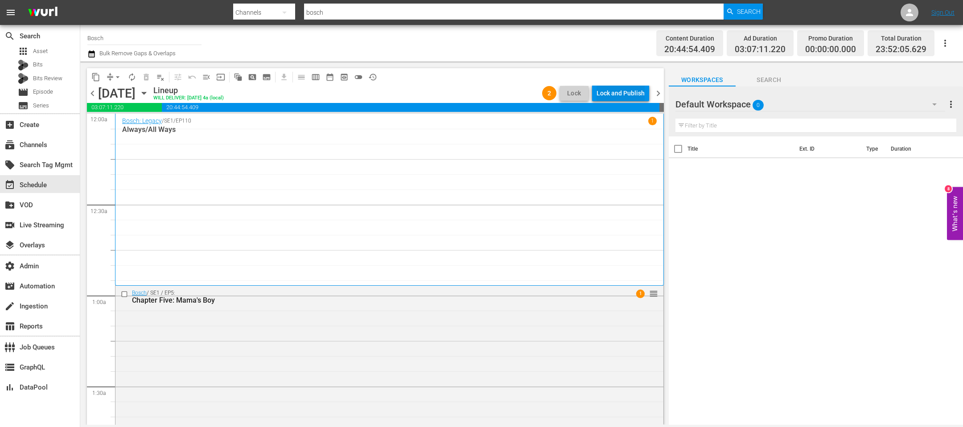
click at [619, 94] on div "Lock and Publish" at bounding box center [621, 93] width 48 height 16
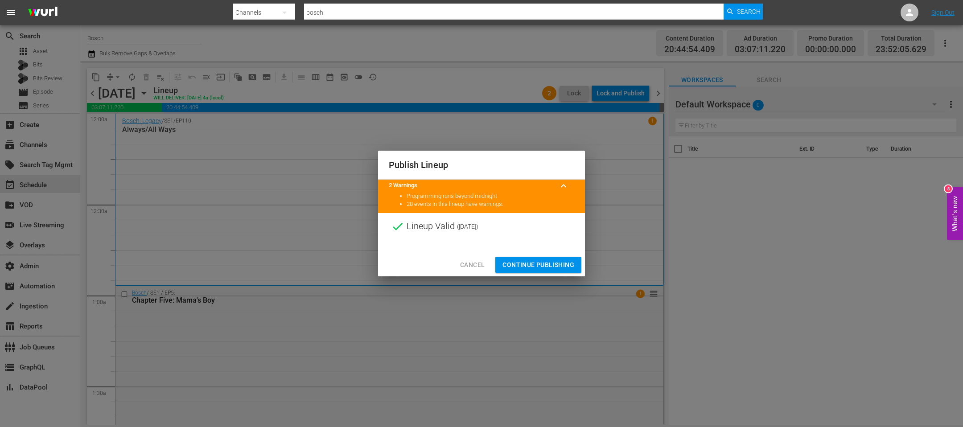
click at [520, 261] on span "Continue Publishing" at bounding box center [539, 265] width 72 height 11
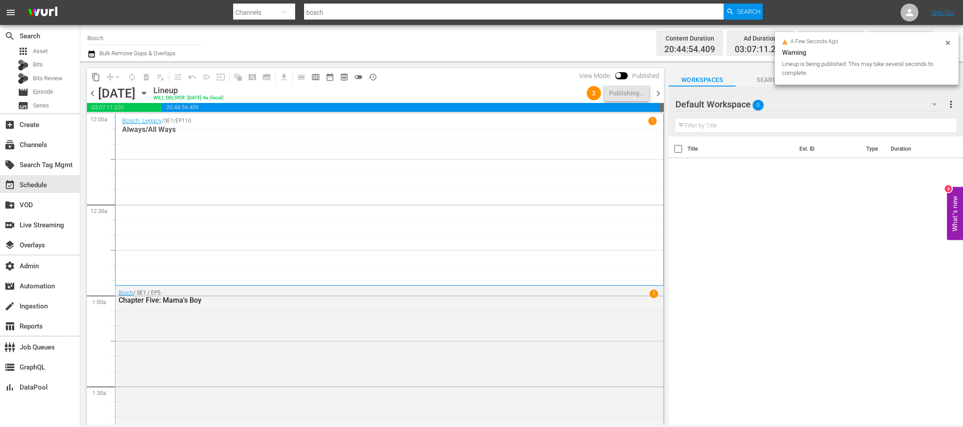
click at [661, 92] on span "chevron_right" at bounding box center [658, 93] width 11 height 11
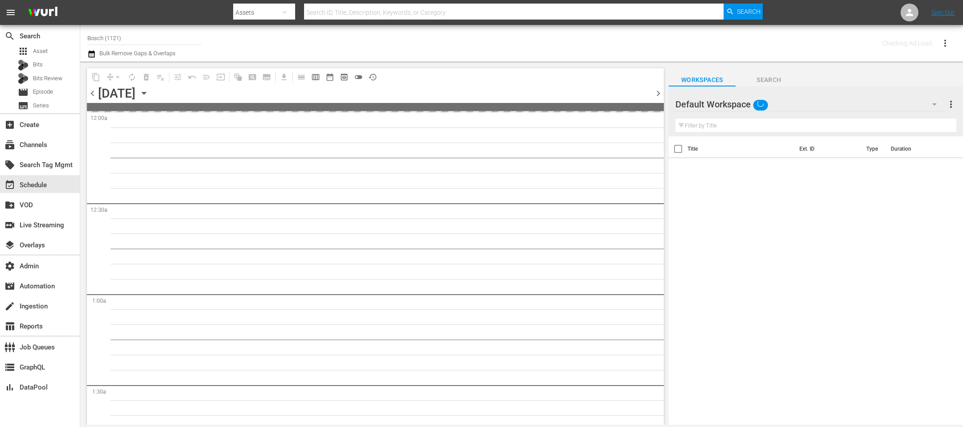
type input "Bosch (1121)"
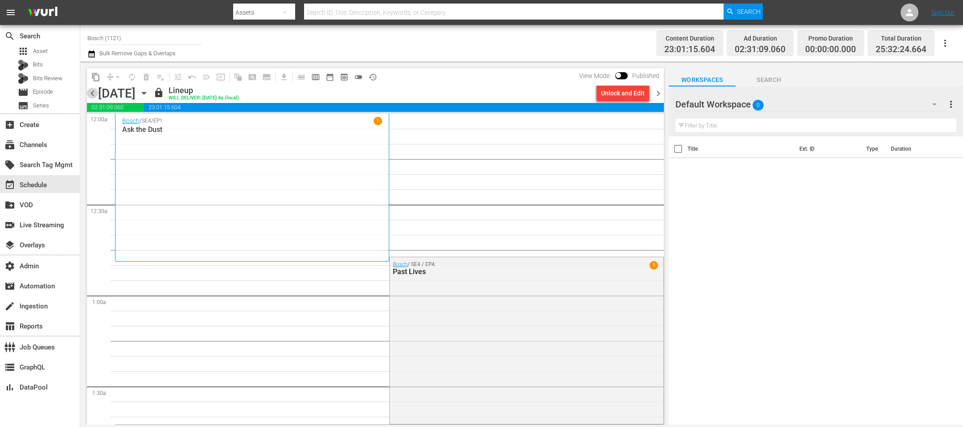
click at [92, 95] on span "chevron_left" at bounding box center [92, 93] width 11 height 11
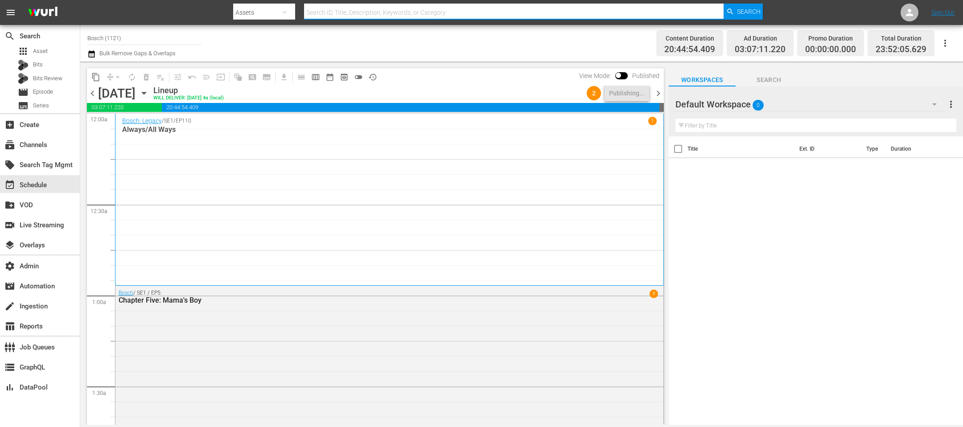
click at [343, 10] on input "text" at bounding box center [514, 12] width 420 height 21
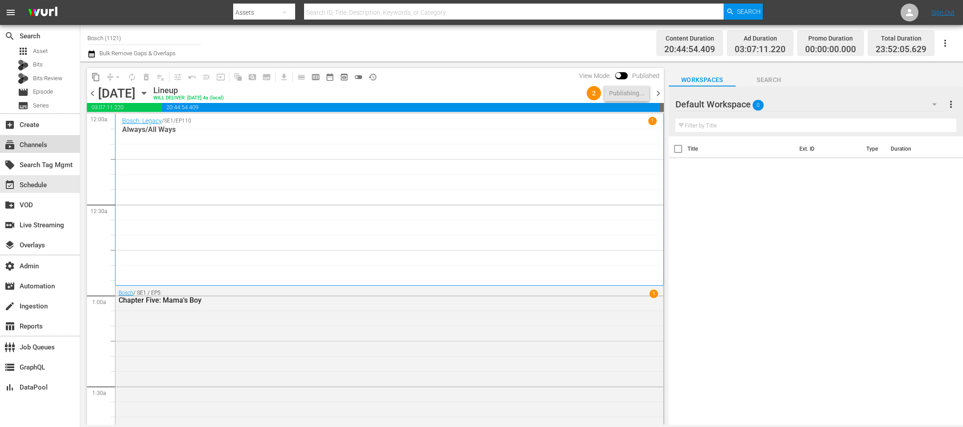
click at [49, 143] on div "subscriptions Channels" at bounding box center [25, 144] width 50 height 8
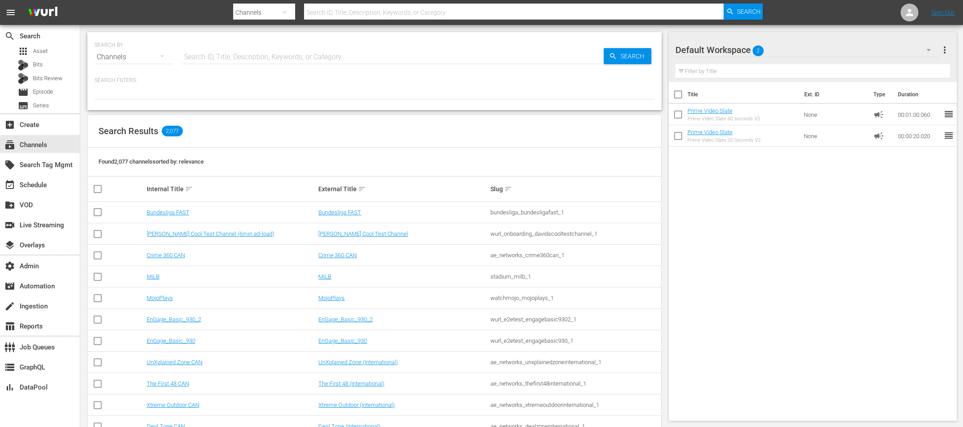
click at [255, 58] on input "text" at bounding box center [393, 56] width 422 height 21
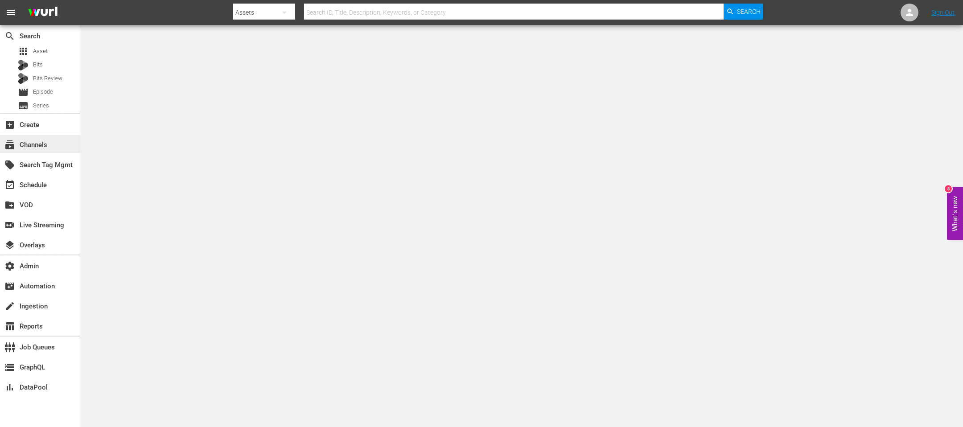
click at [54, 144] on div "subscriptions Channels" at bounding box center [40, 144] width 80 height 18
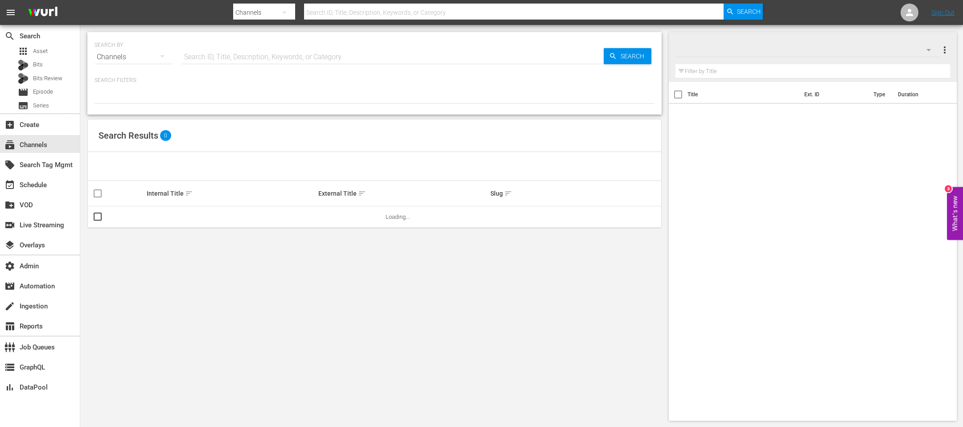
click at [265, 61] on input "text" at bounding box center [393, 56] width 422 height 21
type input "mansa"
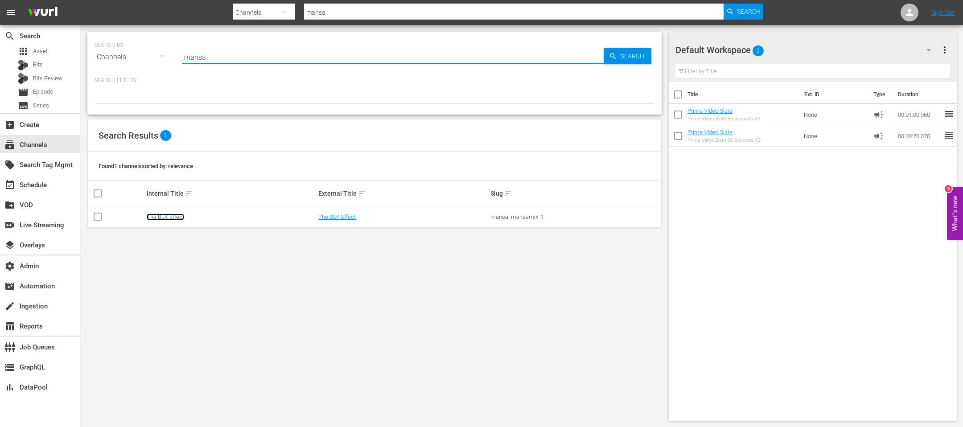
click at [167, 215] on link "The BLK Effect" at bounding box center [165, 217] width 37 height 7
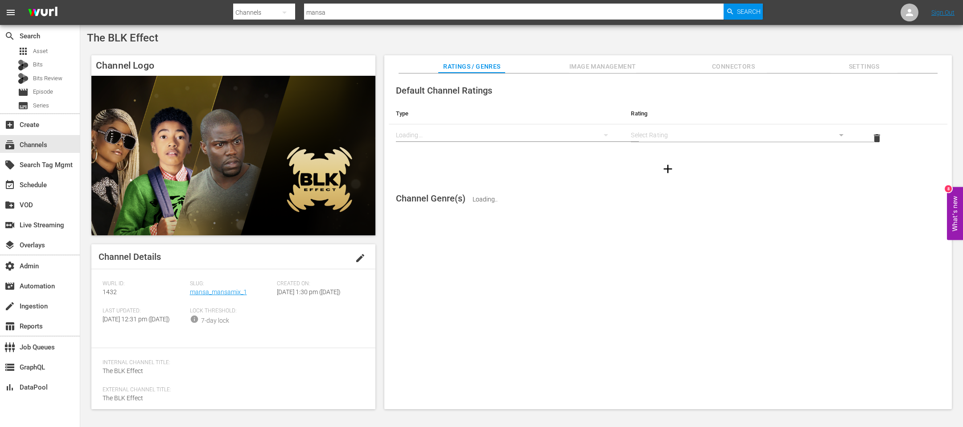
click at [207, 299] on div "Slug: mansa_mansamix_1" at bounding box center [233, 294] width 87 height 27
click at [213, 292] on link "mansa_mansamix_1" at bounding box center [218, 292] width 57 height 7
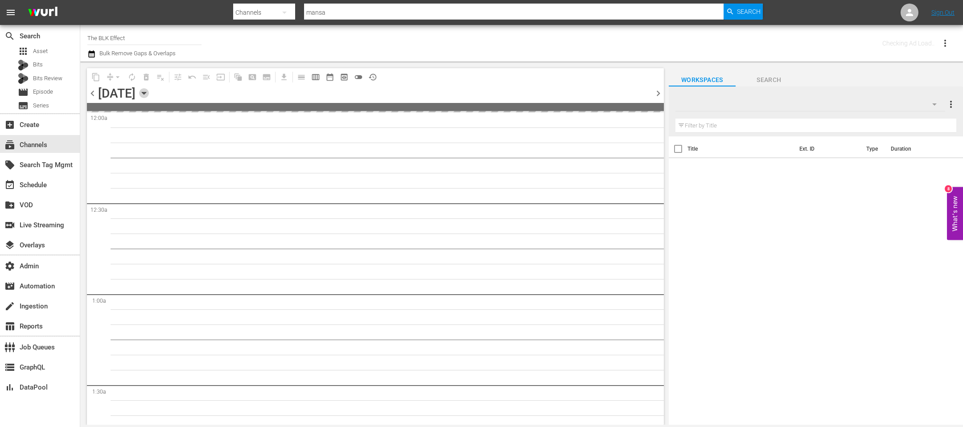
click at [149, 95] on icon "button" at bounding box center [144, 93] width 10 height 10
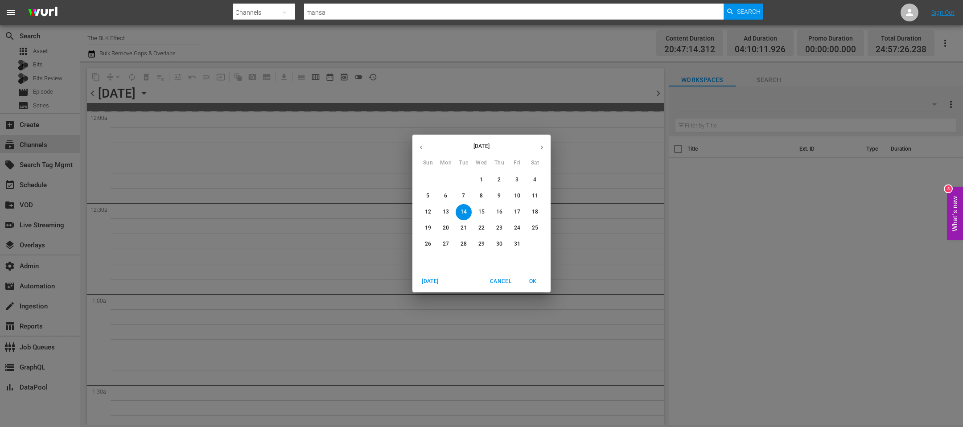
click at [483, 226] on p "22" at bounding box center [482, 228] width 6 height 8
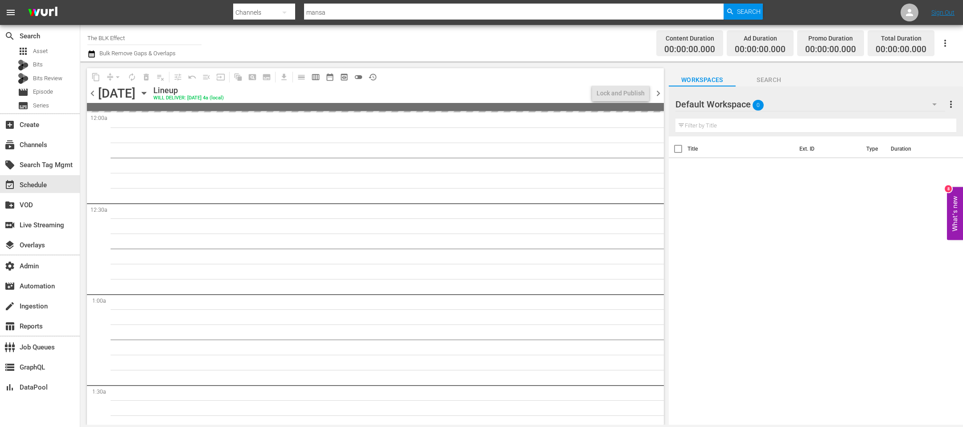
click at [149, 95] on icon "button" at bounding box center [144, 93] width 10 height 10
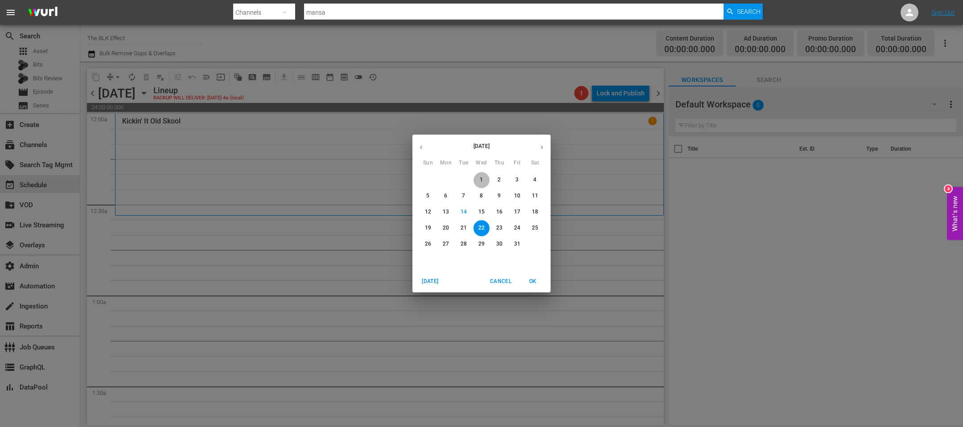
click at [482, 179] on p "1" at bounding box center [481, 180] width 3 height 8
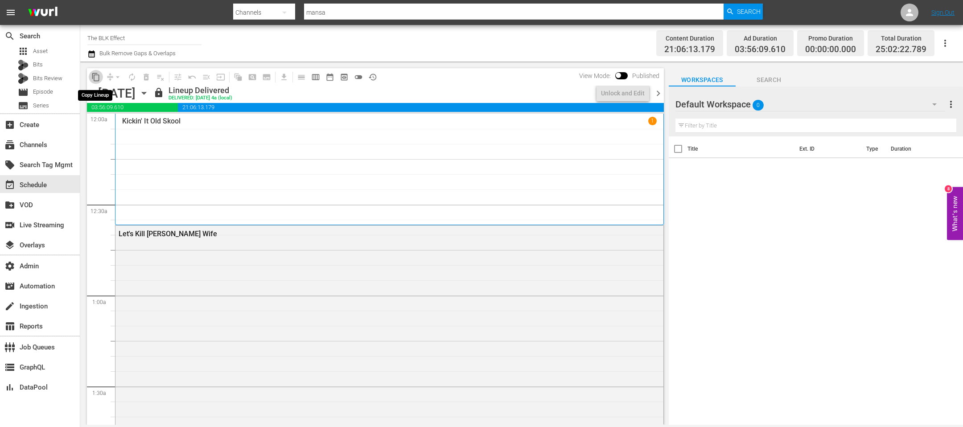
click at [93, 76] on span "content_copy" at bounding box center [95, 77] width 9 height 9
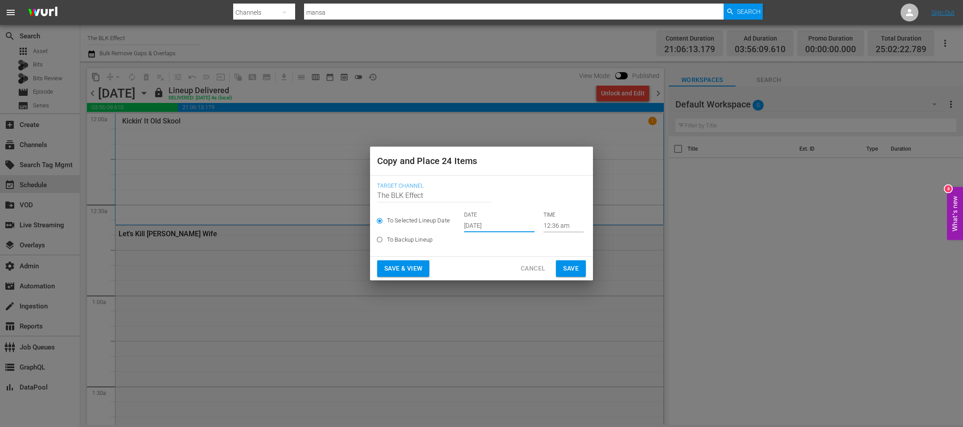
click at [477, 226] on input "[DATE]" at bounding box center [499, 225] width 70 height 13
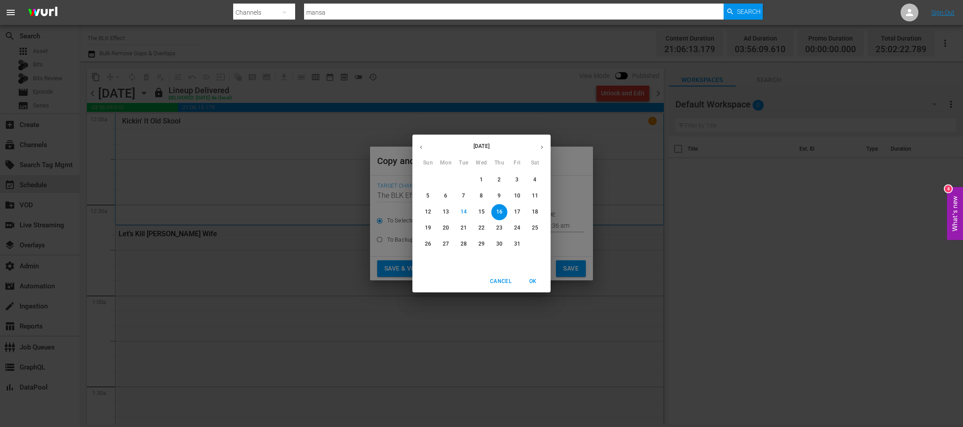
click at [461, 231] on p "21" at bounding box center [464, 228] width 6 height 8
type input "[DATE]"
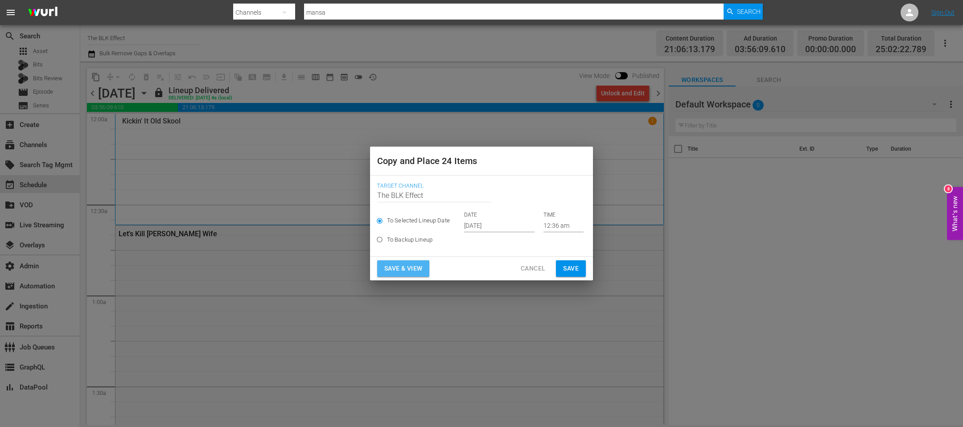
click at [409, 268] on span "Save & View" at bounding box center [403, 268] width 38 height 11
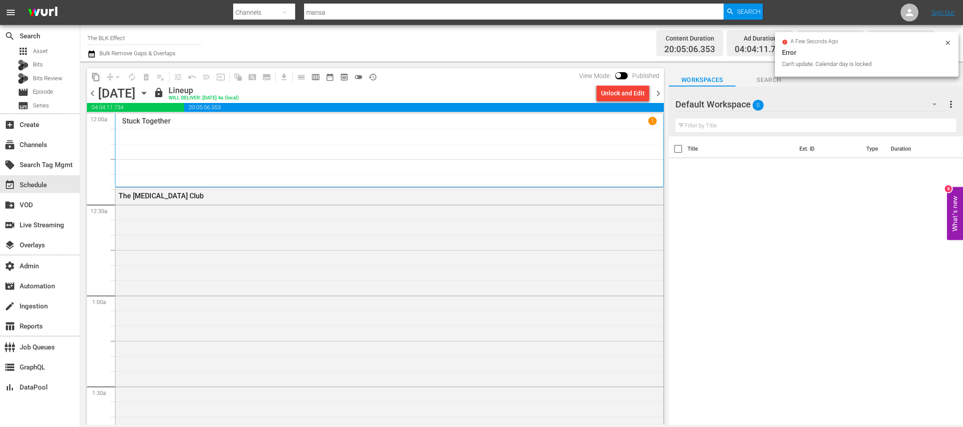
click at [149, 95] on icon "button" at bounding box center [144, 93] width 10 height 10
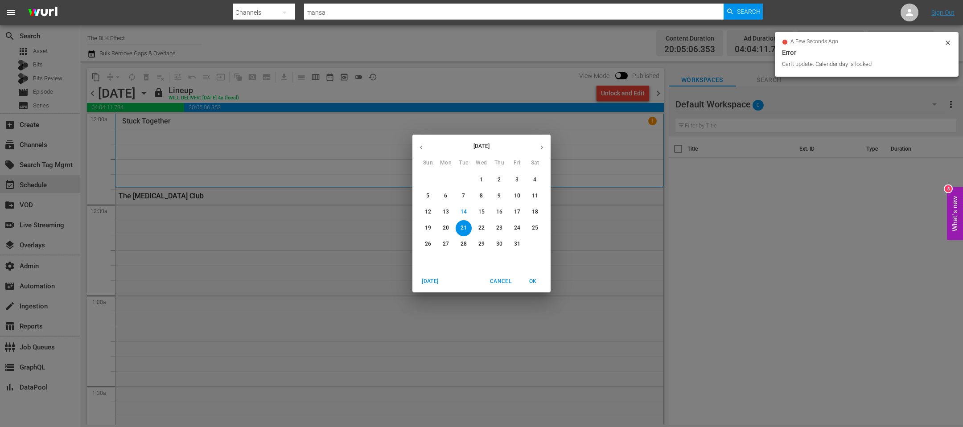
click at [479, 181] on span "1" at bounding box center [482, 180] width 16 height 8
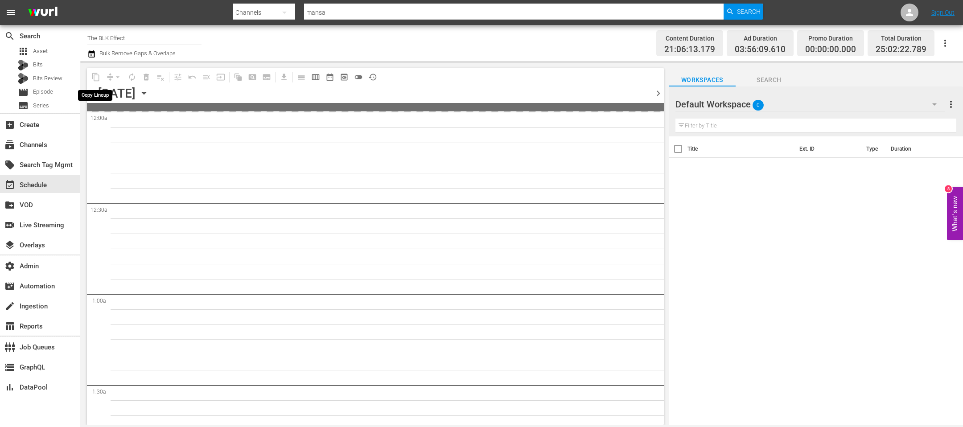
click at [97, 78] on span "content_copy" at bounding box center [96, 77] width 14 height 14
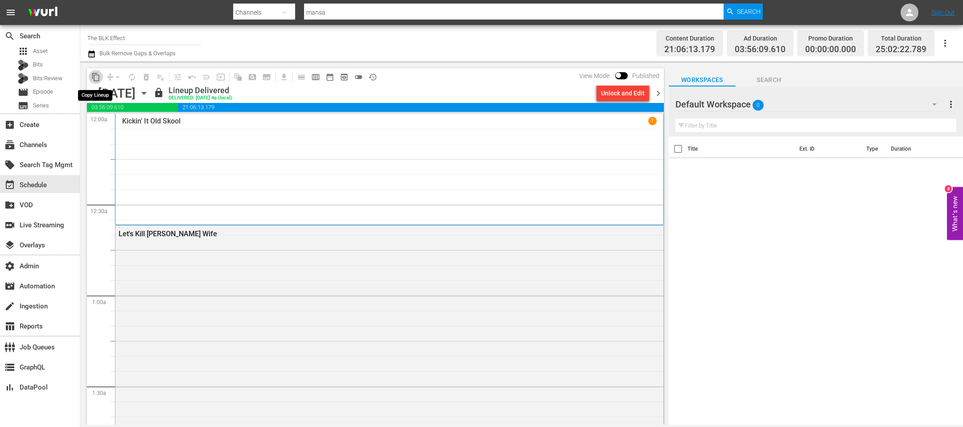
click at [97, 78] on span "content_copy" at bounding box center [95, 77] width 9 height 9
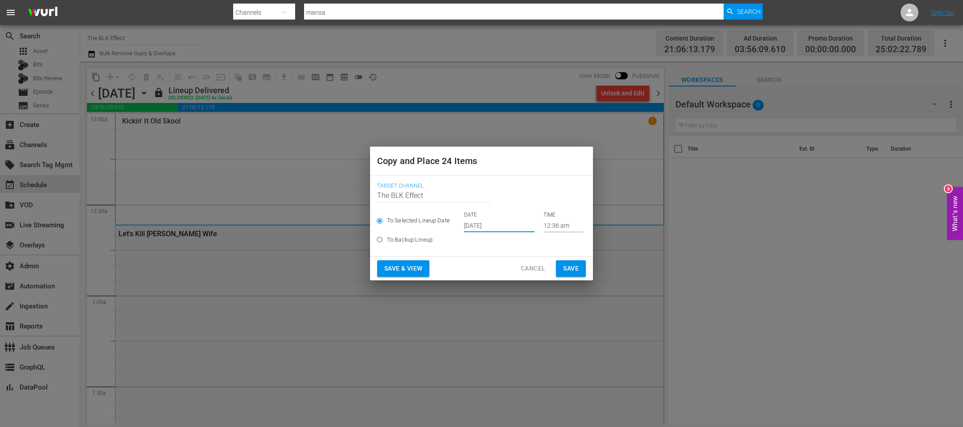
click at [465, 229] on input "[DATE]" at bounding box center [499, 225] width 70 height 13
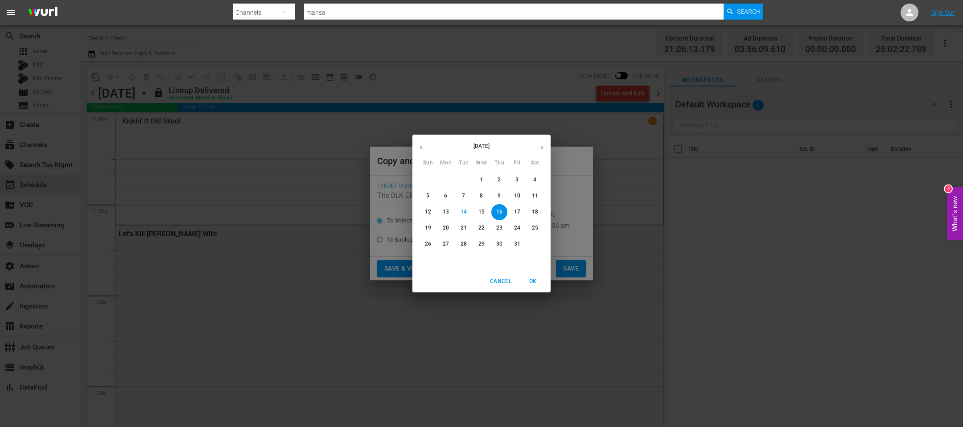
click at [481, 231] on p "22" at bounding box center [482, 228] width 6 height 8
type input "[DATE]"
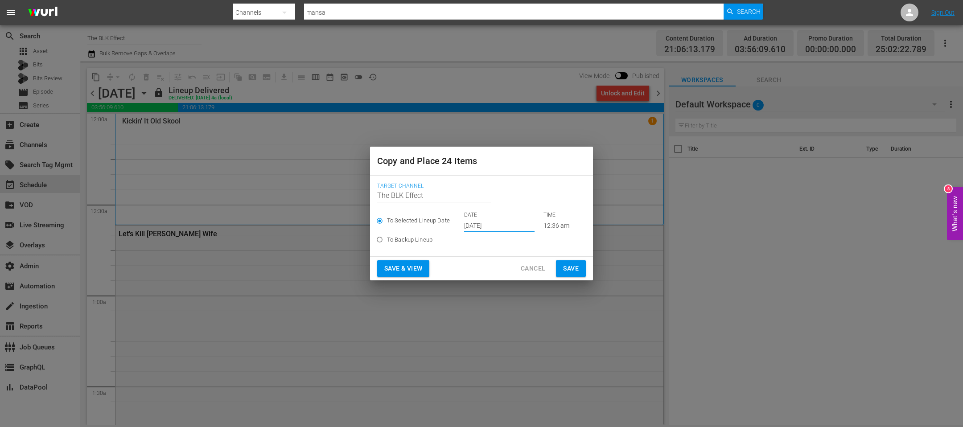
click at [410, 264] on span "Save & View" at bounding box center [403, 268] width 38 height 11
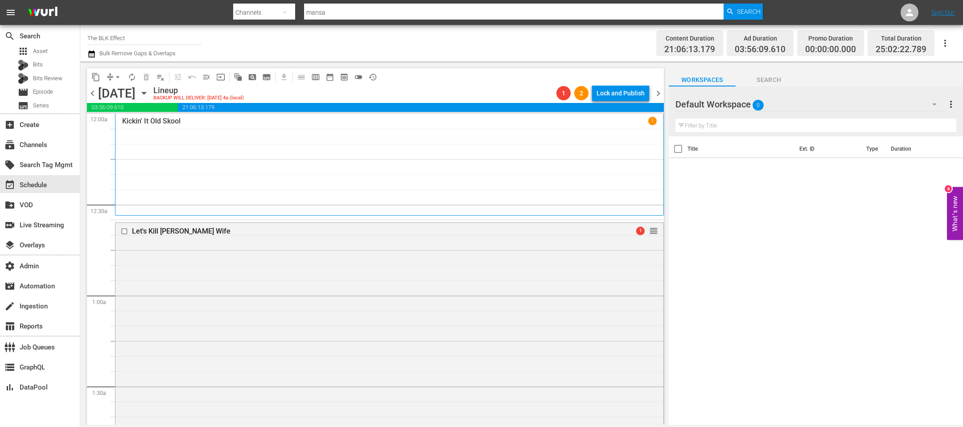
click at [119, 71] on button "arrow_drop_down" at bounding box center [118, 77] width 14 height 14
click at [123, 120] on li "Align to End of Previous Day" at bounding box center [118, 124] width 94 height 15
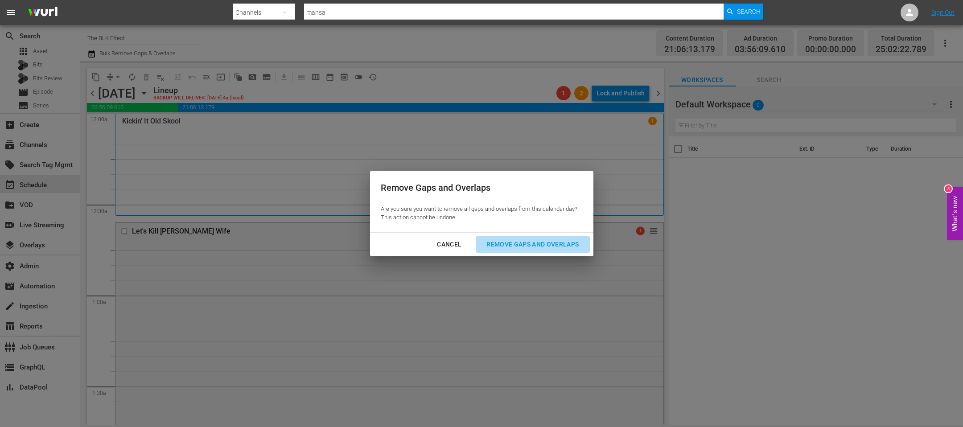
click at [495, 241] on div "Remove Gaps and Overlaps" at bounding box center [532, 244] width 107 height 11
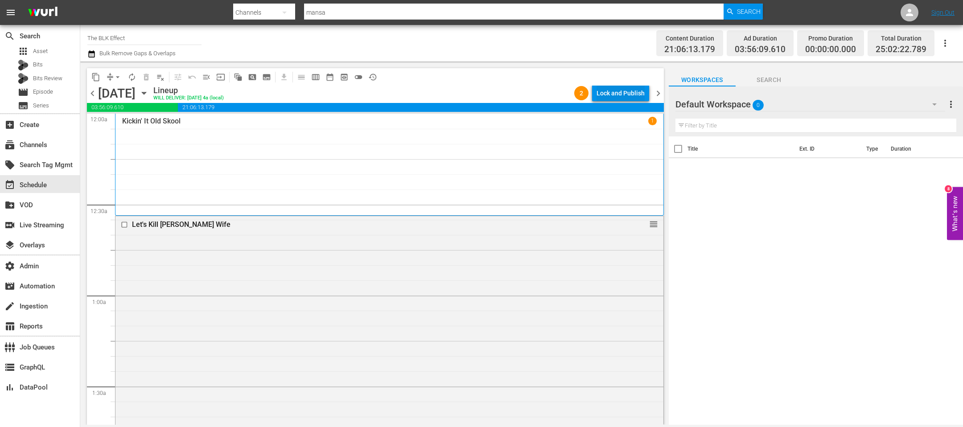
click at [623, 89] on div "Lock and Publish" at bounding box center [621, 93] width 48 height 16
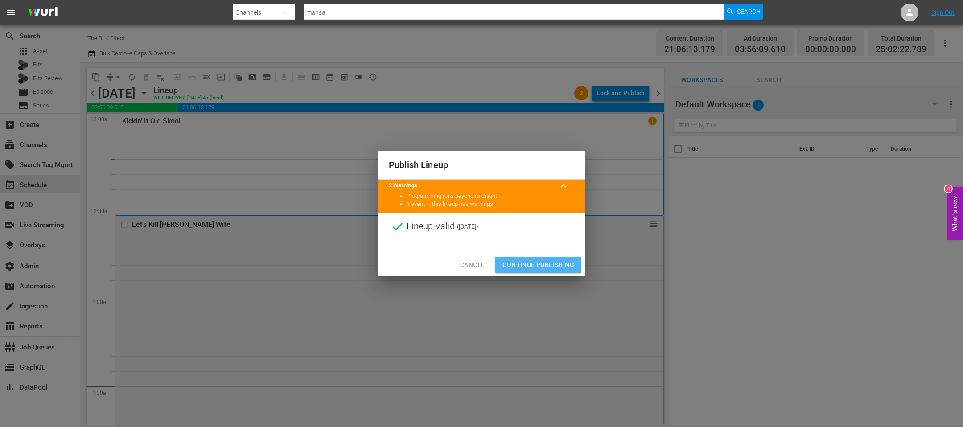
click at [556, 261] on span "Continue Publishing" at bounding box center [539, 265] width 72 height 11
